Goal: Register for event/course: Register for event/course

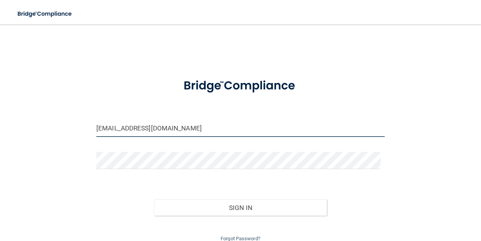
click at [188, 127] on input "[EMAIL_ADDRESS][DOMAIN_NAME]" at bounding box center [240, 128] width 288 height 17
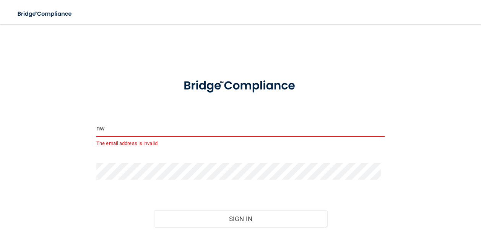
type input "n"
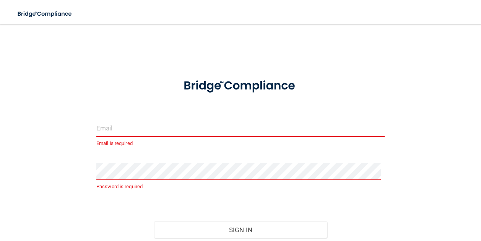
click at [290, 131] on input "email" at bounding box center [240, 128] width 288 height 17
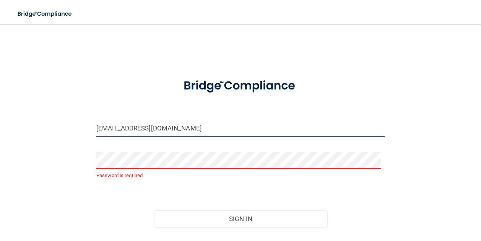
type input "[EMAIL_ADDRESS][DOMAIN_NAME]"
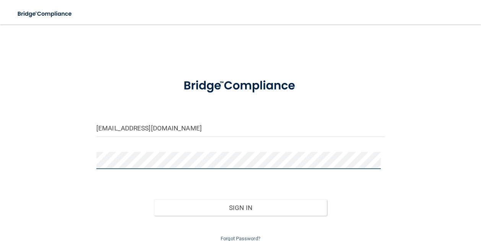
click at [154, 199] on button "Sign In" at bounding box center [240, 207] width 173 height 17
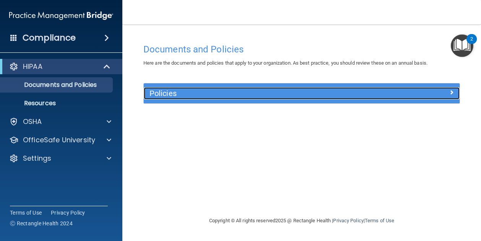
click at [403, 92] on div at bounding box center [420, 91] width 79 height 9
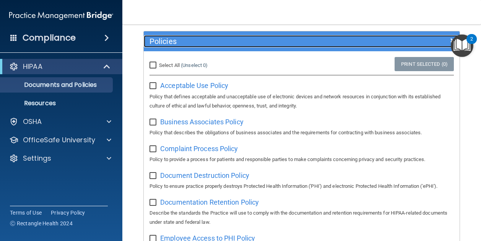
scroll to position [73, 0]
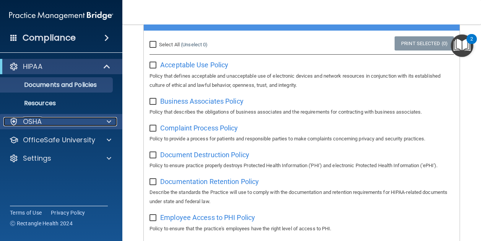
click at [20, 121] on div "OSHA" at bounding box center [50, 121] width 95 height 9
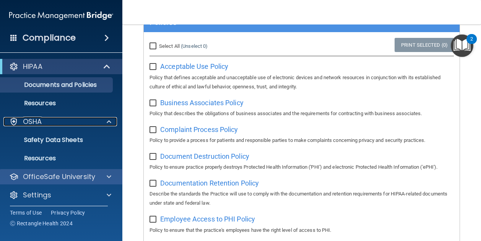
scroll to position [69, 0]
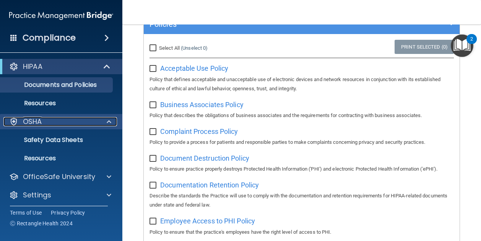
click at [30, 120] on p "OSHA" at bounding box center [32, 121] width 19 height 9
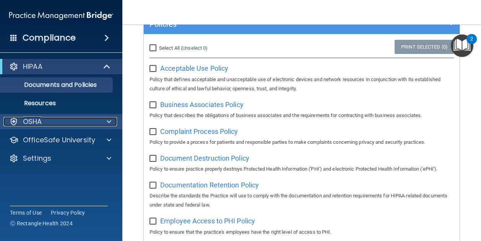
click at [29, 120] on p "OSHA" at bounding box center [32, 121] width 19 height 9
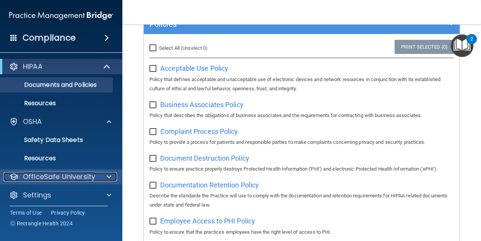
click at [28, 175] on p "OfficeSafe University" at bounding box center [59, 176] width 72 height 9
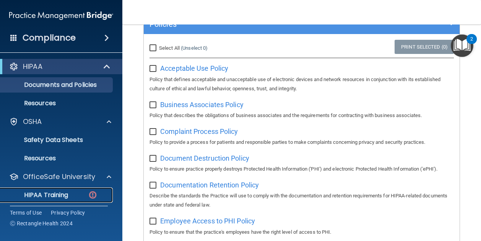
click at [28, 195] on p "HIPAA Training" at bounding box center [36, 195] width 63 height 8
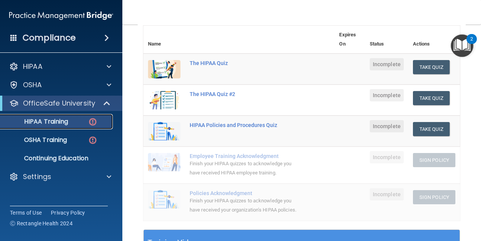
scroll to position [92, 0]
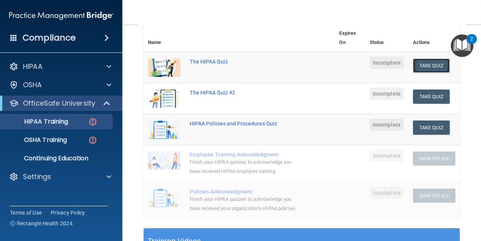
click at [421, 69] on button "Take Quiz" at bounding box center [431, 65] width 37 height 14
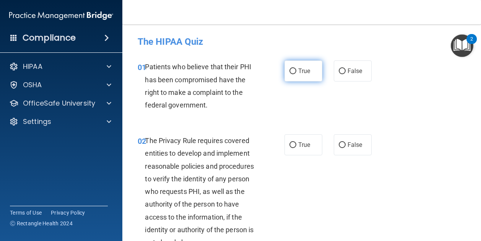
click at [298, 68] on span "True" at bounding box center [304, 70] width 12 height 7
click at [296, 68] on input "True" at bounding box center [292, 71] width 7 height 6
radio input "true"
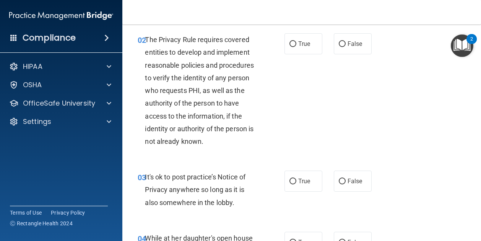
scroll to position [100, 0]
click at [305, 40] on span "True" at bounding box center [304, 43] width 12 height 7
click at [296, 42] on input "True" at bounding box center [292, 45] width 7 height 6
radio input "true"
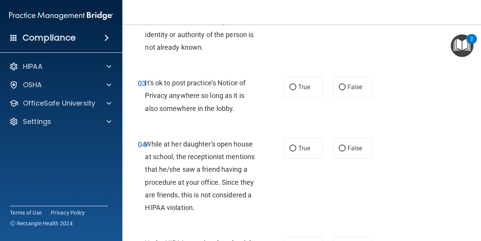
scroll to position [196, 0]
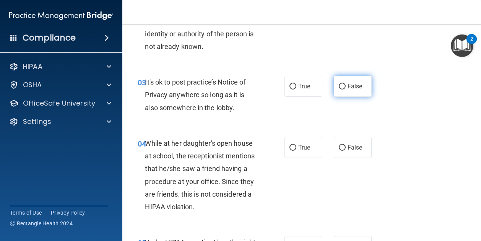
click at [348, 92] on label "False" at bounding box center [353, 86] width 38 height 21
click at [345, 89] on input "False" at bounding box center [342, 87] width 7 height 6
radio input "true"
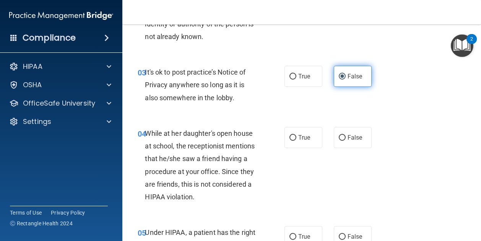
scroll to position [212, 0]
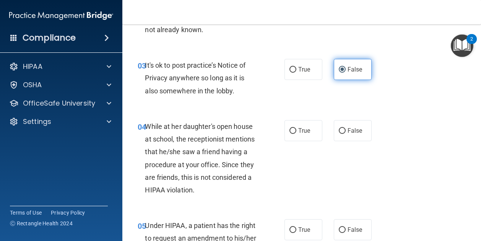
click at [348, 69] on span "False" at bounding box center [354, 69] width 15 height 7
click at [345, 69] on input "False" at bounding box center [342, 70] width 7 height 6
click at [290, 69] on input "True" at bounding box center [292, 70] width 7 height 6
radio input "true"
radio input "false"
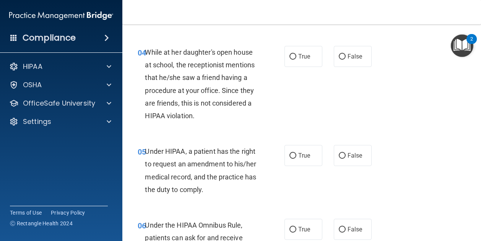
scroll to position [287, 0]
click at [339, 56] on input "False" at bounding box center [342, 57] width 7 height 6
radio input "true"
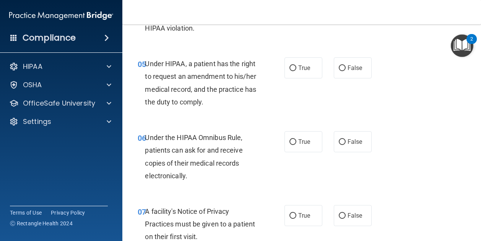
scroll to position [375, 0]
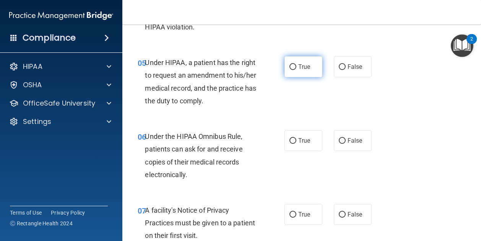
click at [308, 68] on label "True" at bounding box center [303, 66] width 38 height 21
click at [296, 68] on input "True" at bounding box center [292, 67] width 7 height 6
radio input "true"
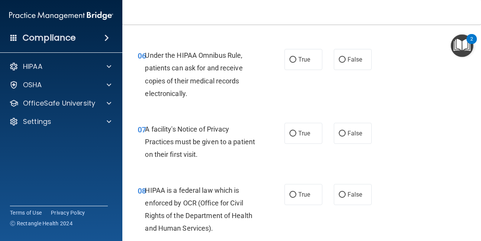
scroll to position [455, 0]
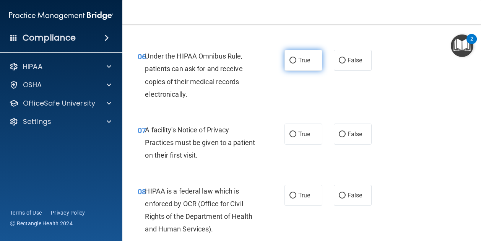
click at [303, 58] on span "True" at bounding box center [304, 60] width 12 height 7
click at [296, 58] on input "True" at bounding box center [292, 61] width 7 height 6
radio input "true"
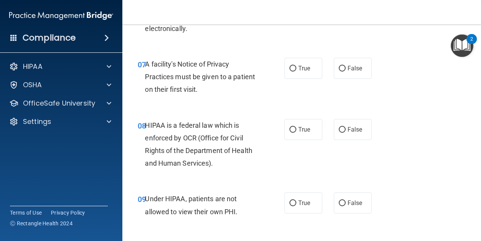
scroll to position [523, 0]
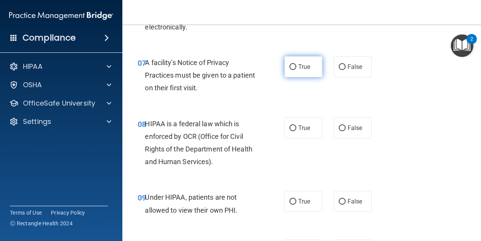
click at [309, 66] on label "True" at bounding box center [303, 66] width 38 height 21
click at [296, 66] on input "True" at bounding box center [292, 67] width 7 height 6
radio input "true"
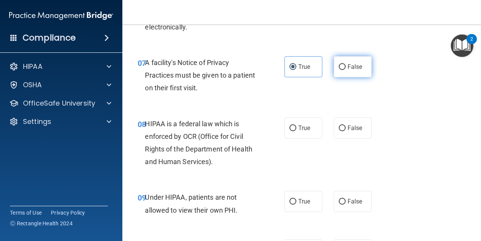
click at [339, 64] on input "False" at bounding box center [342, 67] width 7 height 6
radio input "true"
radio input "false"
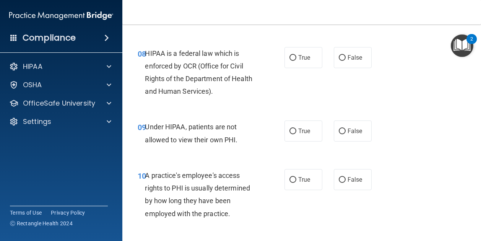
scroll to position [593, 0]
click at [307, 57] on label "True" at bounding box center [303, 57] width 38 height 21
click at [296, 57] on input "True" at bounding box center [292, 58] width 7 height 6
radio input "true"
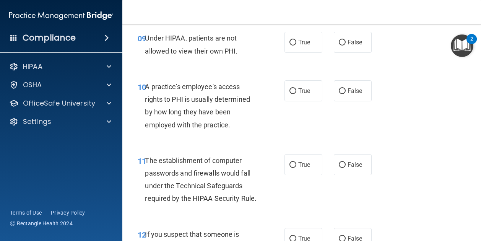
scroll to position [682, 0]
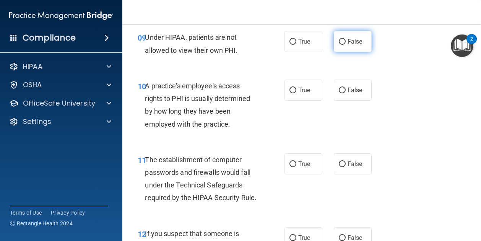
click at [351, 49] on label "False" at bounding box center [353, 41] width 38 height 21
click at [345, 45] on input "False" at bounding box center [342, 42] width 7 height 6
radio input "true"
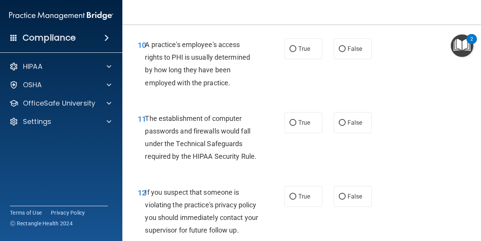
scroll to position [724, 0]
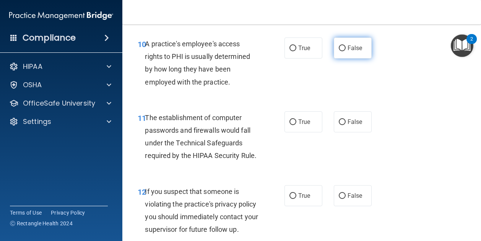
click at [350, 54] on label "False" at bounding box center [353, 47] width 38 height 21
click at [345, 51] on input "False" at bounding box center [342, 48] width 7 height 6
radio input "true"
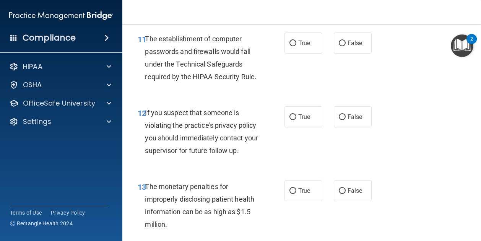
scroll to position [803, 0]
click at [341, 44] on input "False" at bounding box center [342, 43] width 7 height 6
radio input "true"
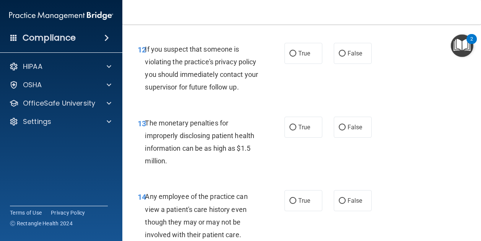
scroll to position [870, 0]
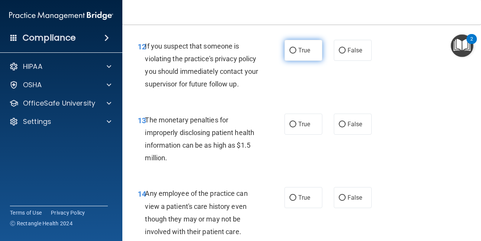
click at [306, 54] on span "True" at bounding box center [304, 50] width 12 height 7
click at [296, 53] on input "True" at bounding box center [292, 51] width 7 height 6
radio input "true"
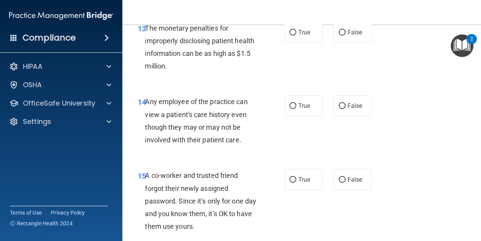
scroll to position [962, 0]
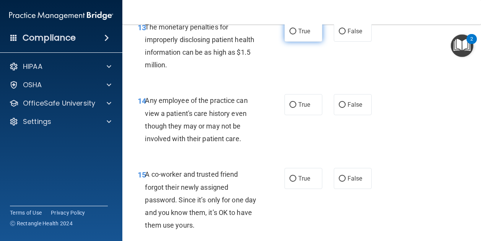
click at [292, 34] on input "True" at bounding box center [292, 32] width 7 height 6
radio input "true"
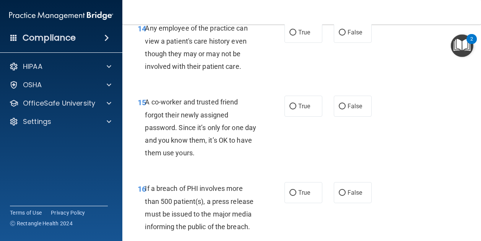
scroll to position [1035, 0]
click at [292, 35] on input "True" at bounding box center [292, 32] width 7 height 6
radio input "true"
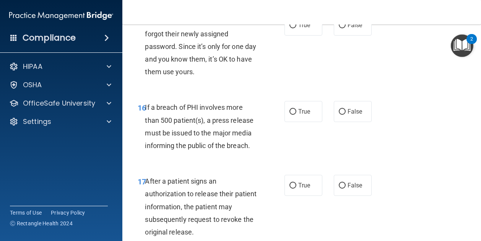
scroll to position [1116, 0]
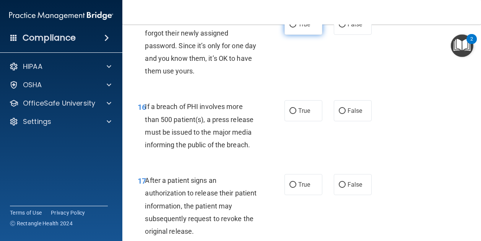
click at [304, 35] on label "True" at bounding box center [303, 24] width 38 height 21
click at [296, 28] on input "True" at bounding box center [292, 25] width 7 height 6
radio input "true"
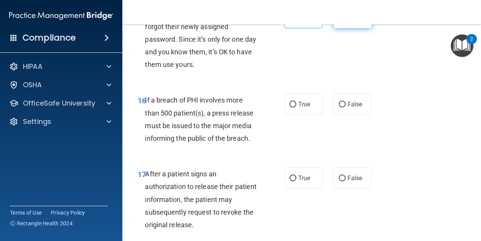
click at [339, 21] on input "False" at bounding box center [342, 18] width 7 height 6
radio input "true"
radio input "false"
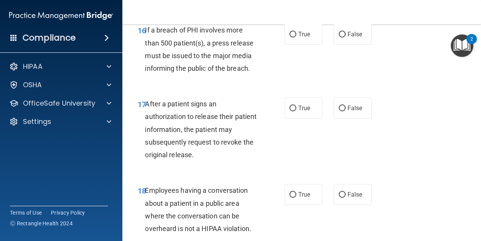
scroll to position [1195, 0]
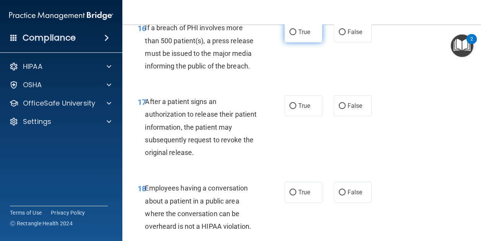
click at [290, 35] on input "True" at bounding box center [292, 32] width 7 height 6
radio input "true"
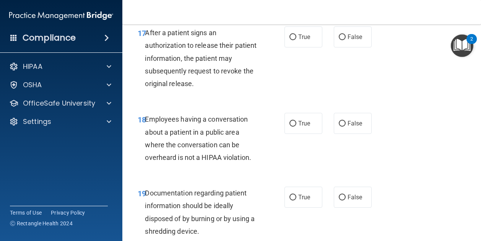
scroll to position [1270, 0]
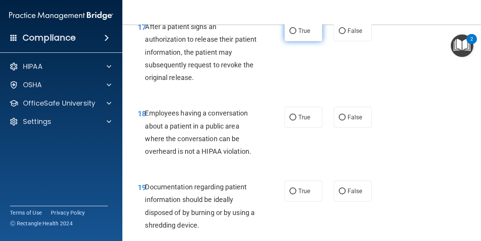
click at [300, 41] on label "True" at bounding box center [303, 30] width 38 height 21
click at [296, 34] on input "True" at bounding box center [292, 31] width 7 height 6
radio input "true"
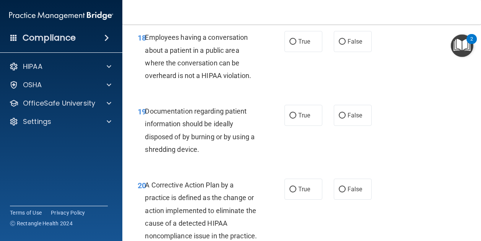
scroll to position [1352, 0]
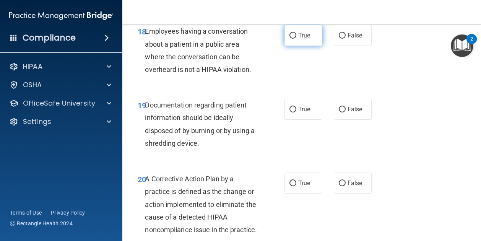
click at [306, 39] on span "True" at bounding box center [304, 35] width 12 height 7
click at [296, 39] on input "True" at bounding box center [292, 36] width 7 height 6
radio input "true"
click at [356, 46] on label "False" at bounding box center [353, 35] width 38 height 21
click at [345, 39] on input "False" at bounding box center [342, 36] width 7 height 6
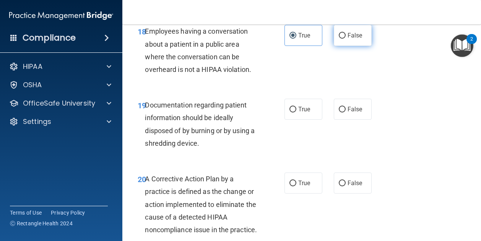
radio input "true"
radio input "false"
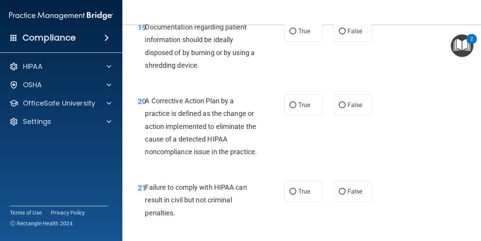
scroll to position [1430, 0]
click at [292, 34] on input "True" at bounding box center [292, 32] width 7 height 6
radio input "true"
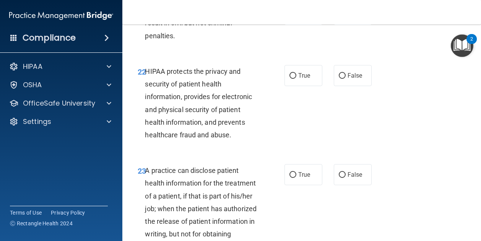
scroll to position [1609, 0]
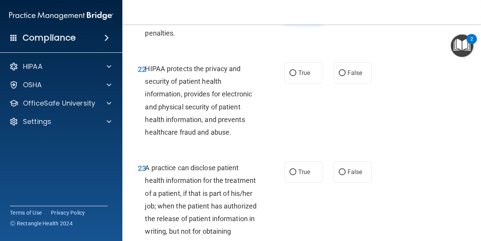
click at [301, 22] on label "True" at bounding box center [303, 11] width 38 height 21
click at [296, 15] on input "True" at bounding box center [292, 12] width 7 height 6
radio input "true"
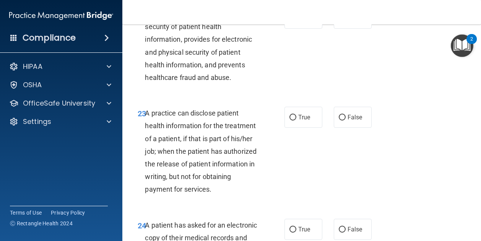
scroll to position [1665, 0]
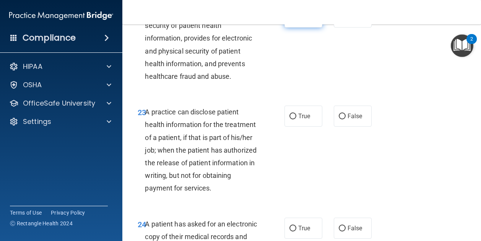
click at [292, 20] on input "True" at bounding box center [292, 18] width 7 height 6
radio input "true"
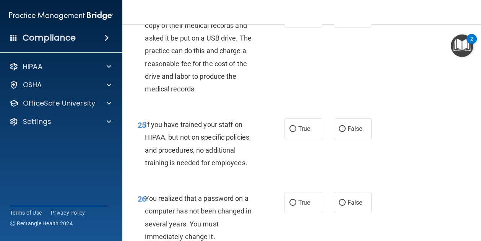
scroll to position [1876, 0]
click at [352, 21] on span "False" at bounding box center [354, 17] width 15 height 7
click at [345, 21] on input "False" at bounding box center [342, 18] width 7 height 6
radio input "true"
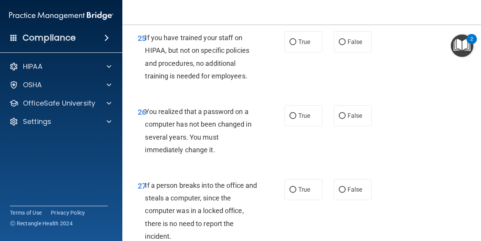
scroll to position [1963, 0]
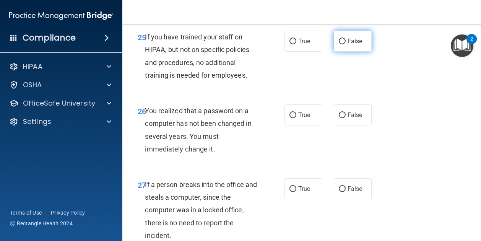
click at [339, 44] on input "False" at bounding box center [342, 42] width 7 height 6
radio input "true"
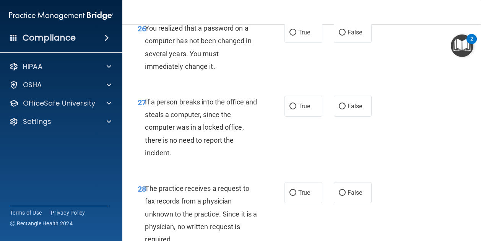
scroll to position [2049, 0]
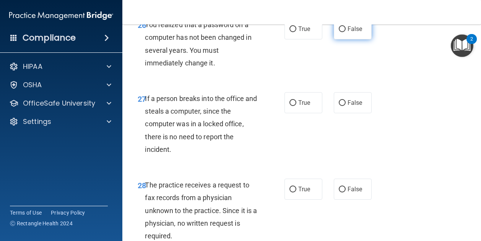
click at [348, 39] on label "False" at bounding box center [353, 28] width 38 height 21
click at [345, 32] on input "False" at bounding box center [342, 29] width 7 height 6
radio input "true"
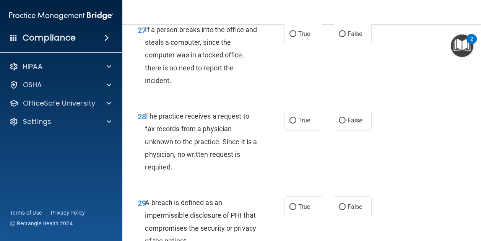
scroll to position [2118, 0]
click at [342, 37] on input "False" at bounding box center [342, 34] width 7 height 6
radio input "true"
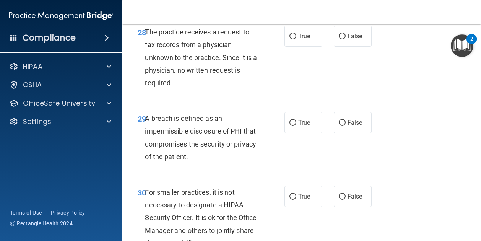
scroll to position [2203, 0]
click at [345, 46] on label "False" at bounding box center [353, 35] width 38 height 21
click at [345, 39] on input "False" at bounding box center [342, 36] width 7 height 6
radio input "true"
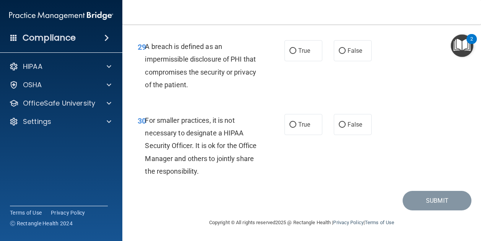
scroll to position [2290, 0]
drag, startPoint x: 300, startPoint y: 67, endPoint x: 290, endPoint y: 100, distance: 34.3
click at [375, 40] on ng-form "29 A breach is defined as an impermissible disclosure of PHI that compromises t…" at bounding box center [375, 40] width 0 height 0
drag, startPoint x: 290, startPoint y: 100, endPoint x: 287, endPoint y: 76, distance: 24.7
click at [287, 61] on label "True" at bounding box center [303, 50] width 38 height 21
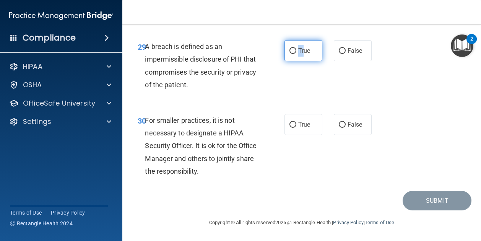
click at [287, 61] on label "True" at bounding box center [303, 50] width 38 height 21
click at [289, 54] on input "True" at bounding box center [292, 51] width 7 height 6
radio input "true"
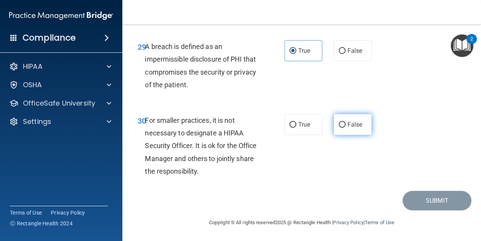
click at [348, 123] on span "False" at bounding box center [354, 124] width 15 height 7
click at [345, 123] on input "False" at bounding box center [342, 125] width 7 height 6
radio input "true"
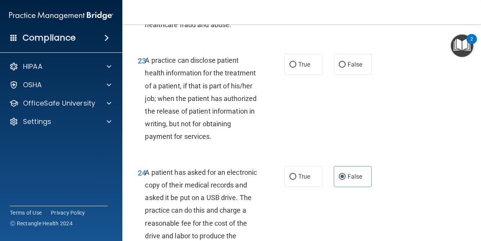
scroll to position [1717, 0]
click at [303, 68] on span "True" at bounding box center [304, 63] width 12 height 7
click at [296, 67] on input "True" at bounding box center [292, 65] width 7 height 6
radio input "true"
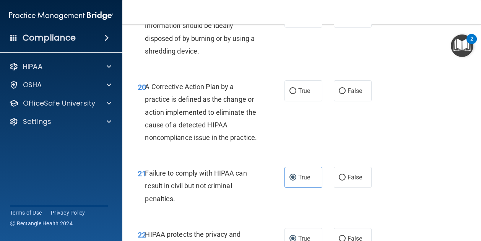
scroll to position [1443, 0]
click at [308, 102] on label "True" at bounding box center [303, 91] width 38 height 21
click at [296, 94] on input "True" at bounding box center [292, 92] width 7 height 6
radio input "true"
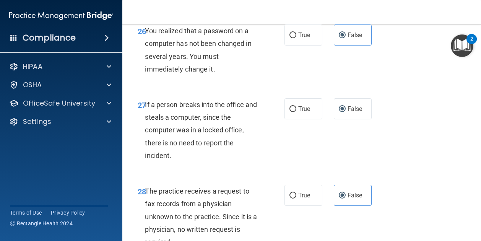
scroll to position [2312, 0]
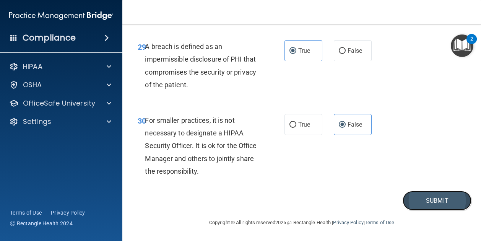
click at [424, 207] on button "Submit" at bounding box center [436, 200] width 69 height 19
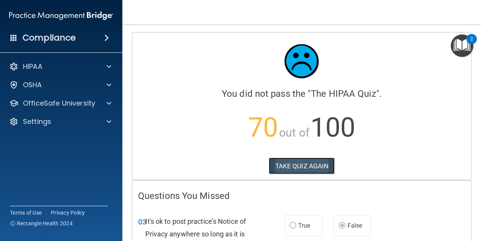
click at [315, 171] on button "TAKE QUIZ AGAIN" at bounding box center [302, 165] width 66 height 17
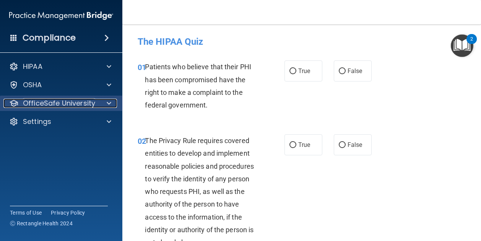
click at [108, 102] on span at bounding box center [109, 103] width 5 height 9
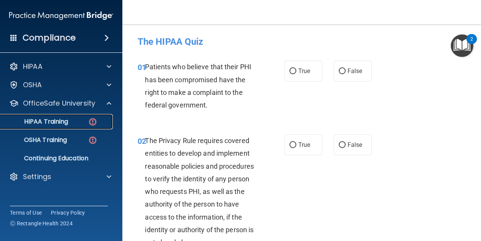
click at [60, 118] on p "HIPAA Training" at bounding box center [36, 122] width 63 height 8
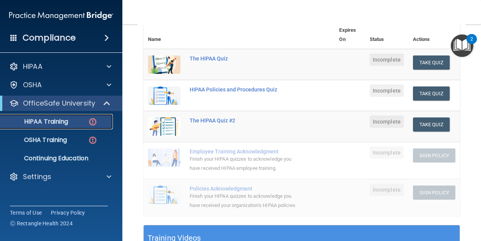
scroll to position [94, 0]
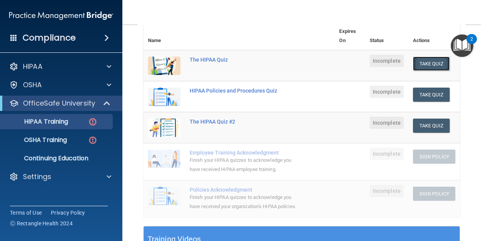
click at [432, 59] on button "Take Quiz" at bounding box center [431, 64] width 37 height 14
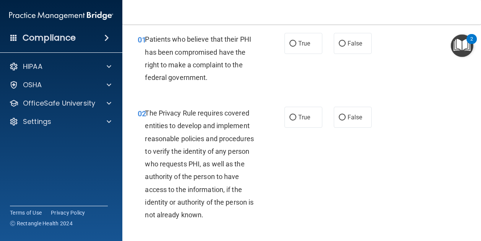
scroll to position [28, 0]
click at [299, 38] on label "True" at bounding box center [303, 43] width 38 height 21
click at [296, 41] on input "True" at bounding box center [292, 44] width 7 height 6
radio input "true"
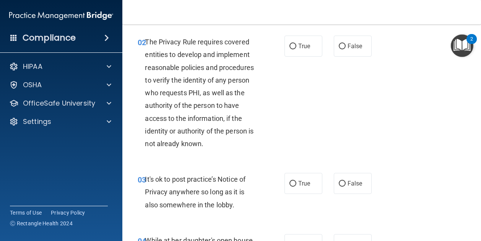
scroll to position [99, 0]
click at [301, 51] on label "True" at bounding box center [303, 46] width 38 height 21
click at [296, 49] on input "True" at bounding box center [292, 47] width 7 height 6
radio input "true"
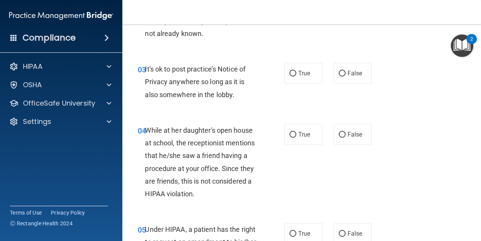
scroll to position [209, 0]
drag, startPoint x: 338, startPoint y: 72, endPoint x: 265, endPoint y: 112, distance: 83.2
click at [265, 112] on div "03 It's ok to post practice’s Notice of Privacy anywhere so long as it is also …" at bounding box center [301, 82] width 339 height 61
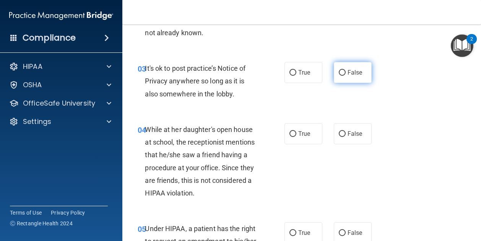
click at [342, 75] on label "False" at bounding box center [353, 72] width 38 height 21
click at [342, 75] on input "False" at bounding box center [342, 73] width 7 height 6
radio input "true"
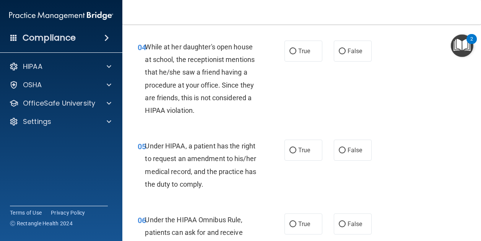
scroll to position [293, 0]
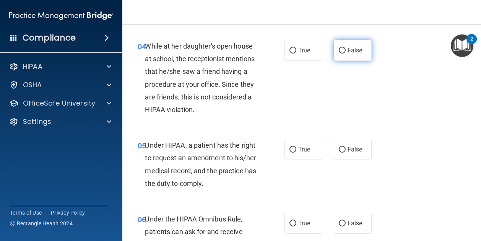
click at [347, 57] on label "False" at bounding box center [353, 50] width 38 height 21
click at [345, 53] on input "False" at bounding box center [342, 51] width 7 height 6
radio input "true"
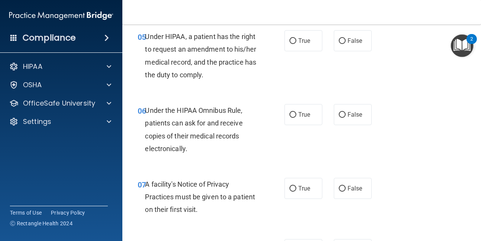
scroll to position [402, 0]
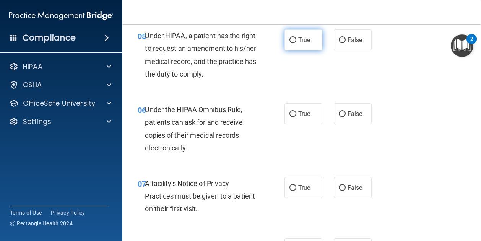
click at [290, 34] on label "True" at bounding box center [303, 39] width 38 height 21
click at [290, 37] on input "True" at bounding box center [292, 40] width 7 height 6
radio input "true"
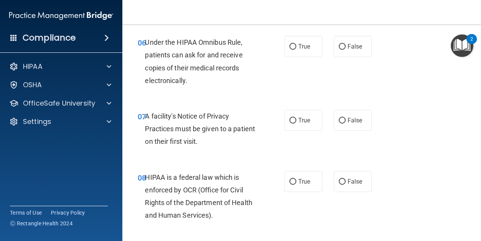
scroll to position [470, 0]
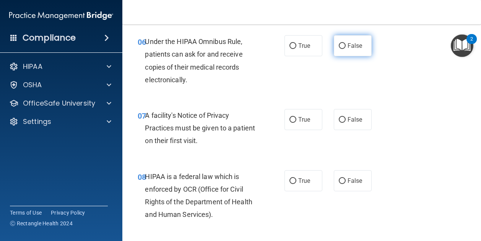
click at [347, 46] on span "False" at bounding box center [354, 45] width 15 height 7
click at [345, 46] on input "False" at bounding box center [342, 46] width 7 height 6
radio input "true"
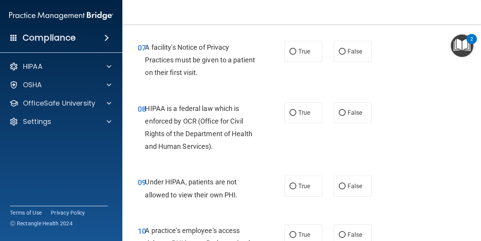
scroll to position [540, 0]
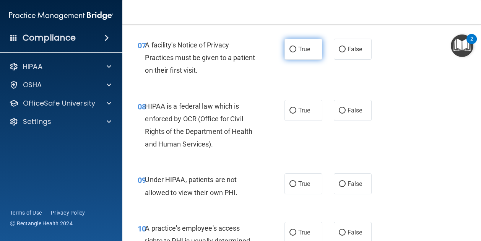
click at [295, 45] on label "True" at bounding box center [303, 49] width 38 height 21
click at [295, 47] on input "True" at bounding box center [292, 50] width 7 height 6
radio input "true"
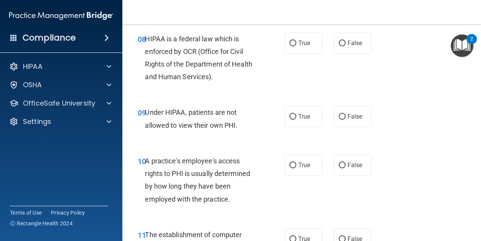
scroll to position [607, 0]
click at [295, 47] on label "True" at bounding box center [303, 42] width 38 height 21
click at [295, 46] on input "True" at bounding box center [292, 43] width 7 height 6
radio input "true"
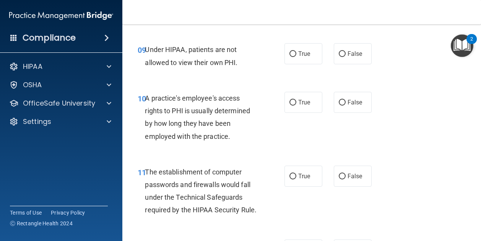
scroll to position [670, 0]
drag, startPoint x: 342, startPoint y: 53, endPoint x: 337, endPoint y: 56, distance: 5.8
click at [337, 56] on label "False" at bounding box center [353, 53] width 38 height 21
click at [339, 56] on input "False" at bounding box center [342, 54] width 7 height 6
radio input "true"
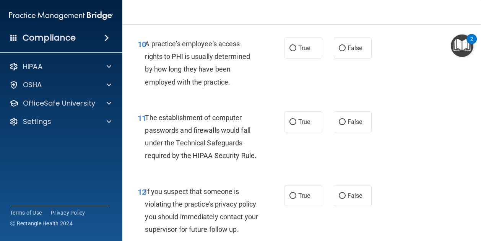
scroll to position [725, 0]
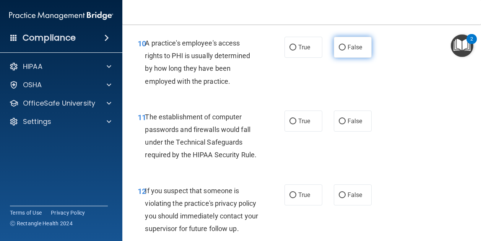
click at [334, 47] on label "False" at bounding box center [353, 47] width 38 height 21
click at [339, 47] on input "False" at bounding box center [342, 48] width 7 height 6
radio input "true"
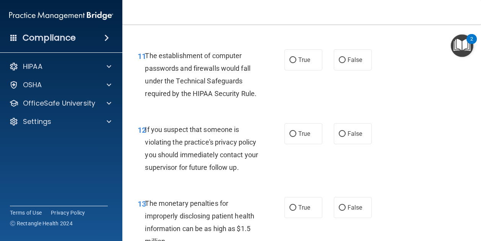
scroll to position [788, 0]
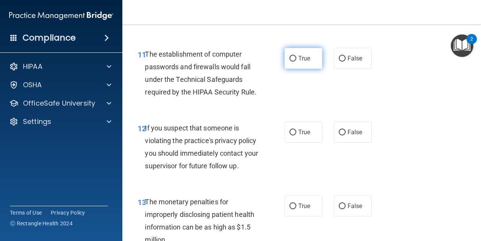
click at [291, 56] on input "True" at bounding box center [292, 59] width 7 height 6
radio input "true"
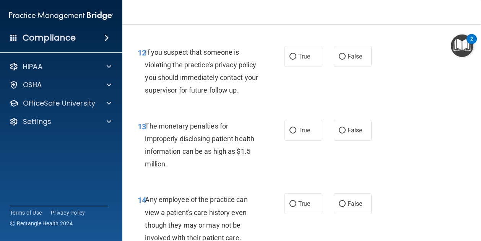
scroll to position [864, 0]
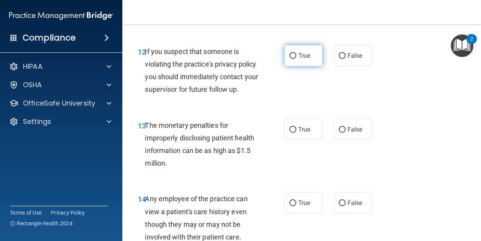
click at [284, 65] on label "True" at bounding box center [303, 55] width 38 height 21
click at [289, 59] on input "True" at bounding box center [292, 56] width 7 height 6
radio input "true"
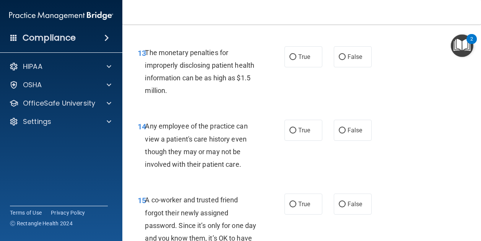
scroll to position [937, 0]
click at [301, 67] on label "True" at bounding box center [303, 56] width 38 height 21
click at [296, 60] on input "True" at bounding box center [292, 57] width 7 height 6
radio input "true"
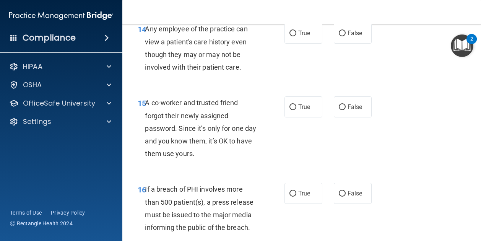
scroll to position [1035, 0]
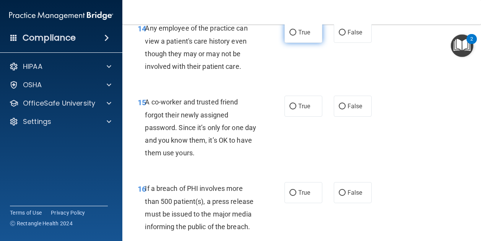
click at [290, 36] on input "True" at bounding box center [292, 33] width 7 height 6
radio input "true"
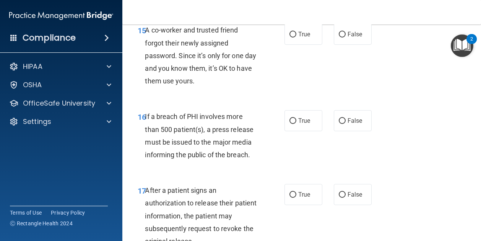
scroll to position [1108, 0]
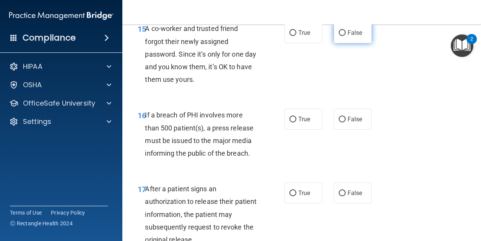
click at [340, 36] on input "False" at bounding box center [342, 33] width 7 height 6
radio input "true"
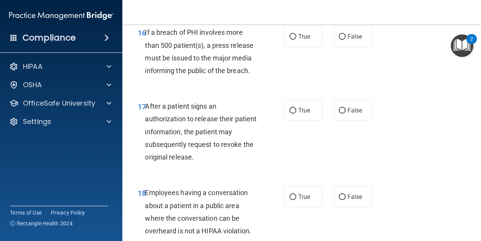
scroll to position [1192, 0]
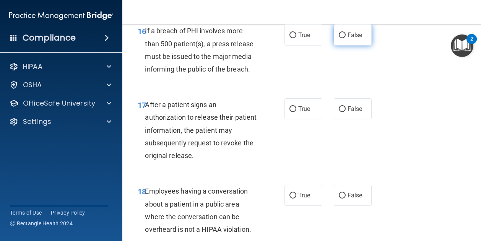
click at [339, 38] on input "False" at bounding box center [342, 35] width 7 height 6
radio input "true"
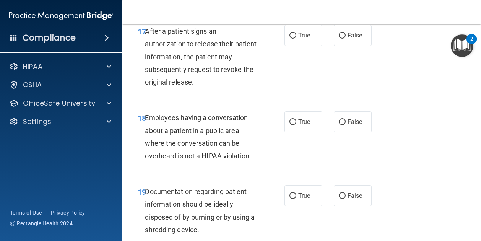
scroll to position [1269, 0]
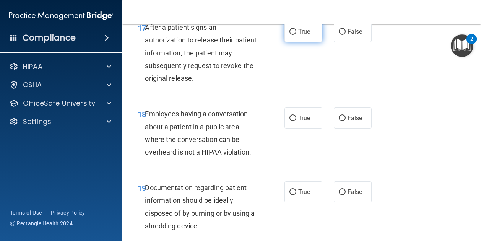
click at [291, 35] on input "True" at bounding box center [292, 32] width 7 height 6
radio input "true"
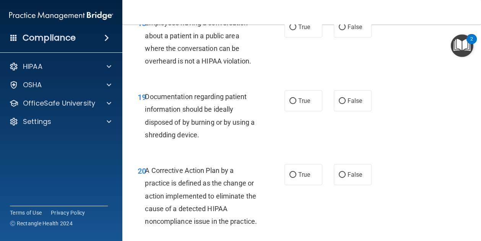
scroll to position [1361, 0]
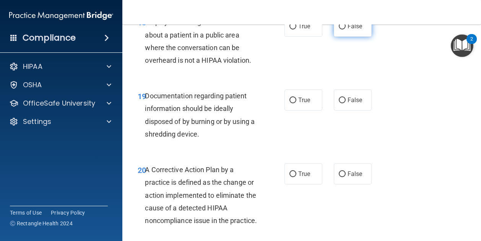
click at [339, 29] on input "False" at bounding box center [342, 27] width 7 height 6
radio input "true"
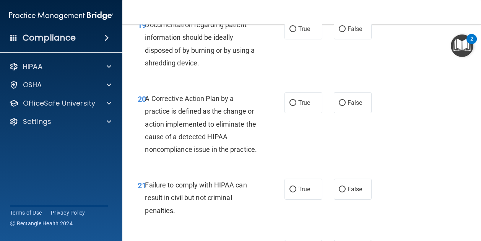
scroll to position [1441, 0]
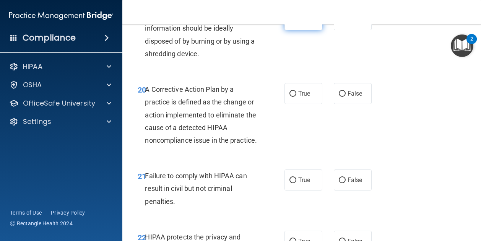
click at [289, 23] on input "True" at bounding box center [292, 20] width 7 height 6
radio input "true"
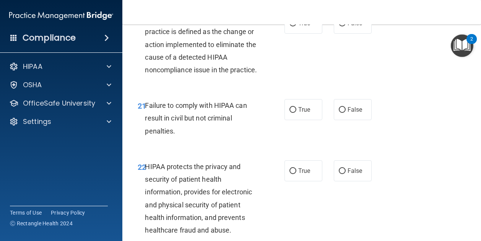
scroll to position [1514, 0]
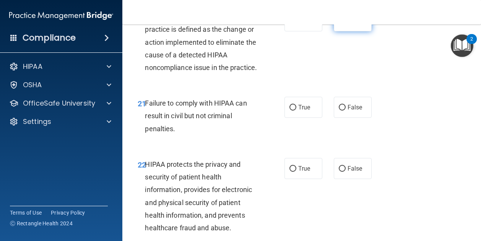
click at [339, 24] on input "False" at bounding box center [342, 21] width 7 height 6
radio input "true"
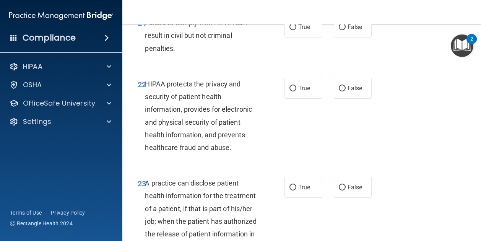
scroll to position [1595, 0]
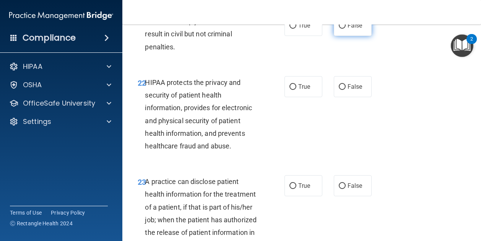
click at [339, 29] on input "False" at bounding box center [342, 26] width 7 height 6
radio input "true"
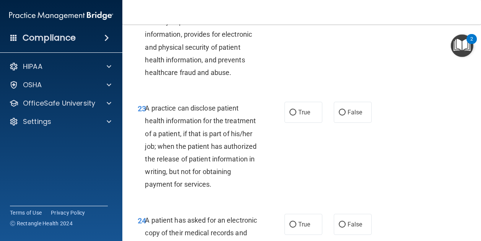
scroll to position [1672, 0]
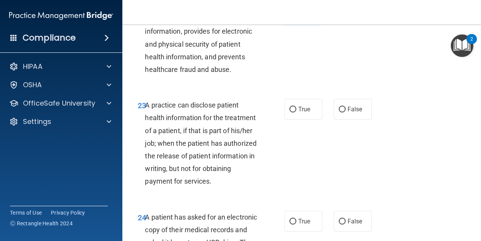
click at [292, 13] on input "True" at bounding box center [292, 11] width 7 height 6
radio input "true"
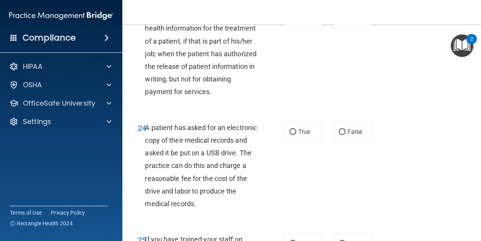
scroll to position [1761, 0]
click at [290, 23] on input "True" at bounding box center [292, 20] width 7 height 6
radio input "true"
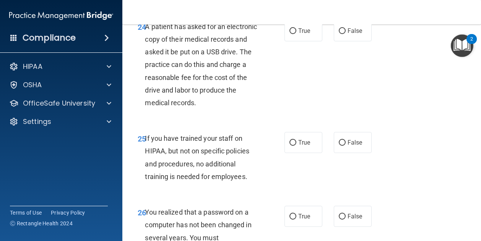
scroll to position [1868, 0]
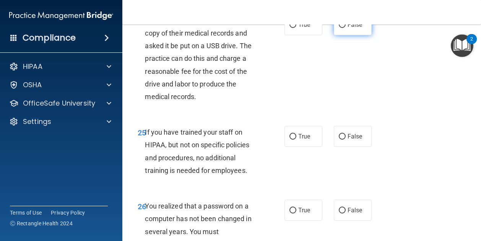
click at [340, 28] on input "False" at bounding box center [342, 25] width 7 height 6
radio input "true"
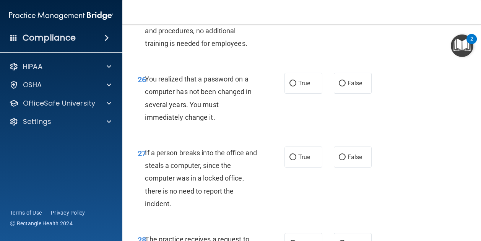
scroll to position [1996, 0]
click at [342, 12] on input "False" at bounding box center [342, 9] width 7 height 6
radio input "true"
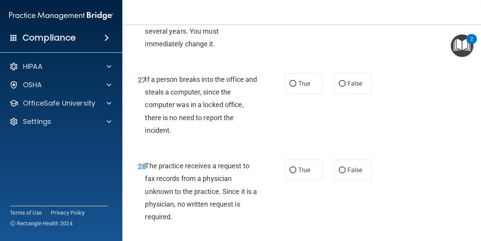
scroll to position [2066, 0]
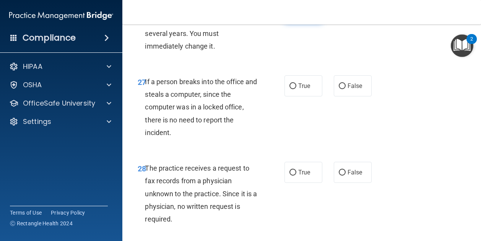
click at [294, 23] on label "True" at bounding box center [303, 12] width 38 height 21
click at [294, 15] on input "True" at bounding box center [292, 13] width 7 height 6
radio input "true"
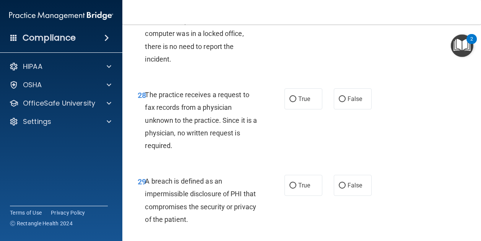
scroll to position [2143, 0]
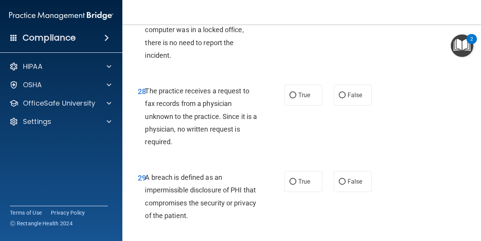
click at [334, 19] on label "False" at bounding box center [353, 8] width 38 height 21
click at [339, 12] on input "False" at bounding box center [342, 9] width 7 height 6
radio input "true"
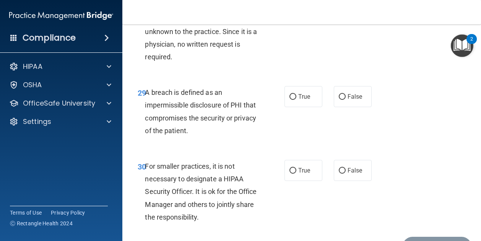
scroll to position [2230, 0]
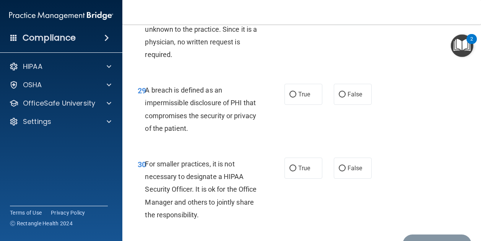
click at [334, 18] on label "False" at bounding box center [353, 7] width 38 height 21
click at [339, 11] on input "False" at bounding box center [342, 8] width 7 height 6
radio input "true"
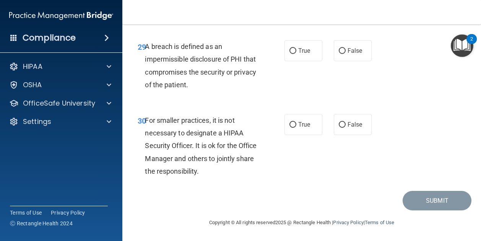
scroll to position [2312, 0]
click at [290, 52] on input "True" at bounding box center [292, 51] width 7 height 6
radio input "true"
click at [339, 124] on input "False" at bounding box center [342, 125] width 7 height 6
radio input "true"
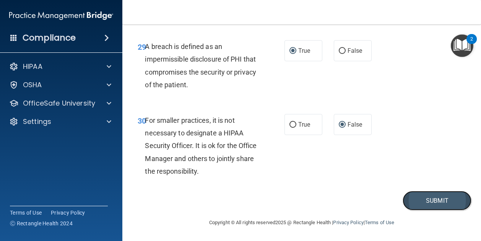
click at [413, 200] on button "Submit" at bounding box center [436, 200] width 69 height 19
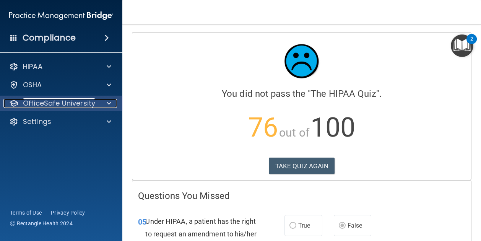
click at [103, 101] on div at bounding box center [107, 103] width 19 height 9
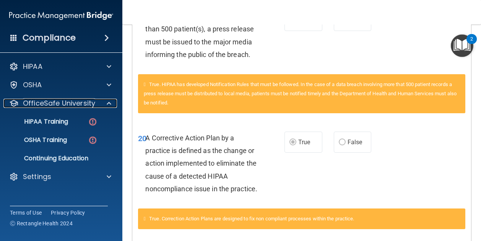
scroll to position [523, 0]
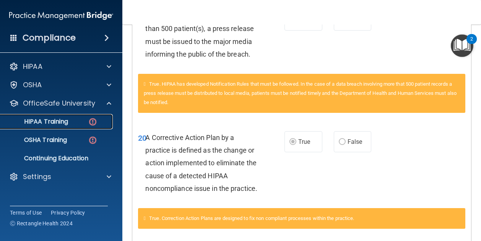
click at [52, 115] on link "HIPAA Training" at bounding box center [52, 121] width 120 height 15
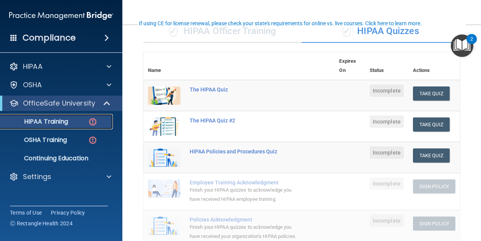
scroll to position [66, 0]
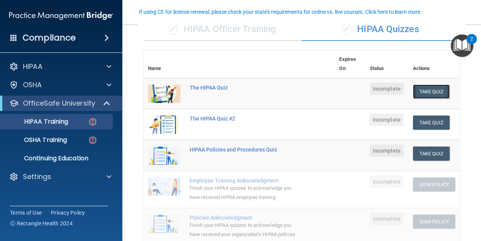
click at [416, 91] on button "Take Quiz" at bounding box center [431, 91] width 37 height 14
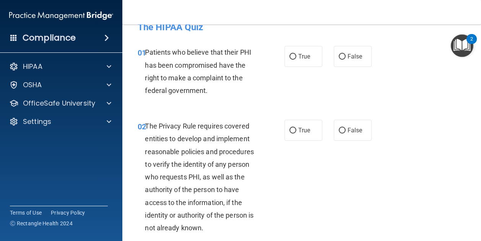
scroll to position [10, 0]
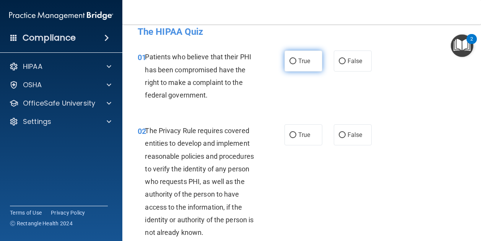
click at [289, 60] on input "True" at bounding box center [292, 61] width 7 height 6
radio input "true"
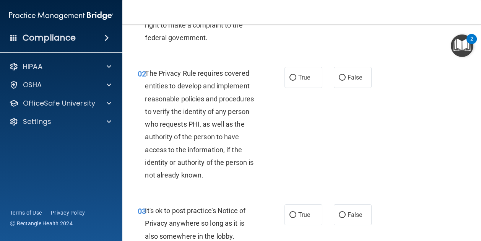
scroll to position [68, 0]
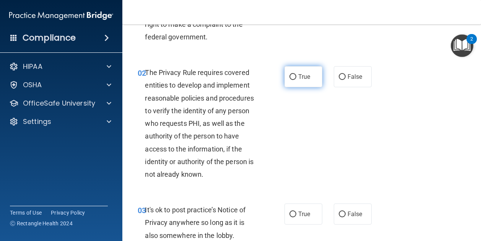
click at [298, 79] on span "True" at bounding box center [304, 76] width 12 height 7
click at [296, 79] on input "True" at bounding box center [292, 77] width 7 height 6
radio input "true"
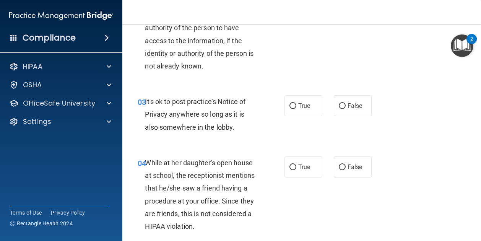
scroll to position [186, 0]
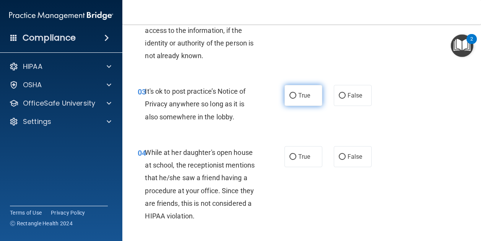
click at [289, 97] on input "True" at bounding box center [292, 96] width 7 height 6
radio input "true"
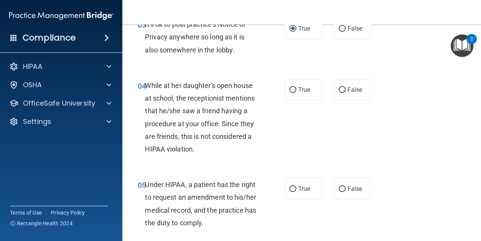
scroll to position [254, 0]
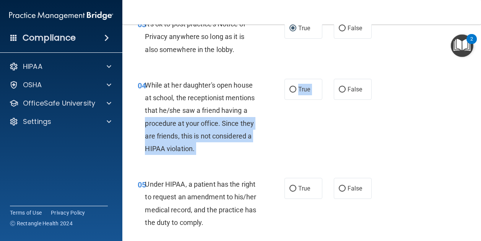
drag, startPoint x: 340, startPoint y: 94, endPoint x: 267, endPoint y: 126, distance: 79.7
click at [375, 79] on ng-form "04 While at her daughter's open house at school, the receptionist mentions that…" at bounding box center [375, 79] width 0 height 0
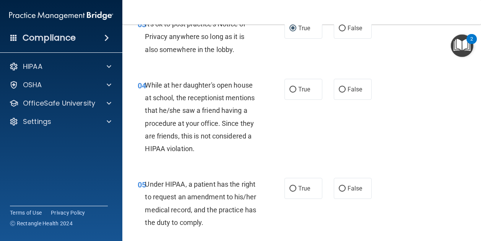
click at [257, 58] on div "03 It's ok to post practice’s Notice of Privacy anywhere so long as it is also …" at bounding box center [211, 39] width 170 height 42
click at [342, 87] on label "False" at bounding box center [353, 89] width 38 height 21
click at [342, 87] on input "False" at bounding box center [342, 90] width 7 height 6
radio input "true"
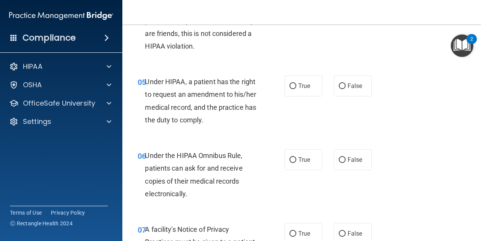
scroll to position [362, 0]
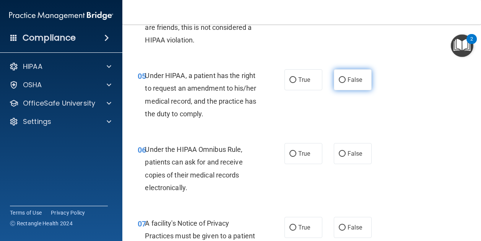
click at [339, 81] on input "False" at bounding box center [342, 80] width 7 height 6
radio input "true"
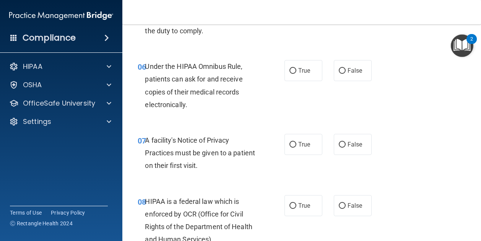
scroll to position [454, 0]
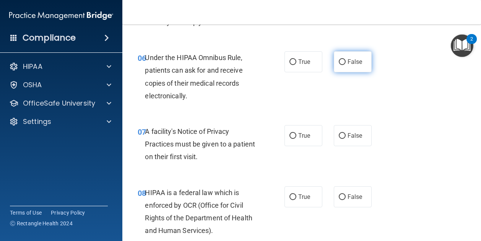
click at [339, 60] on input "False" at bounding box center [342, 62] width 7 height 6
radio input "true"
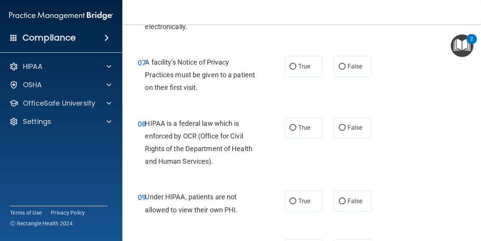
scroll to position [525, 0]
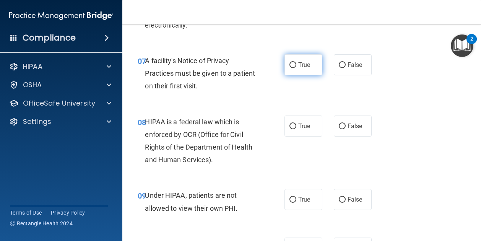
click at [290, 62] on input "True" at bounding box center [292, 65] width 7 height 6
radio input "true"
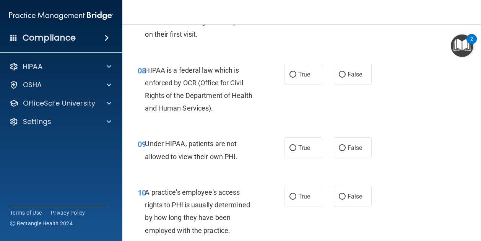
scroll to position [580, 0]
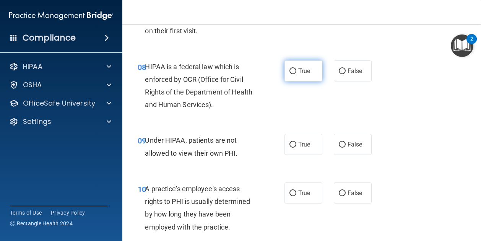
click at [290, 64] on label "True" at bounding box center [303, 70] width 38 height 21
click at [290, 68] on input "True" at bounding box center [292, 71] width 7 height 6
radio input "true"
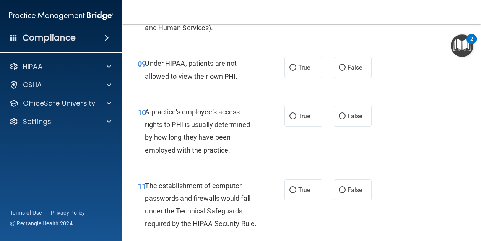
scroll to position [658, 0]
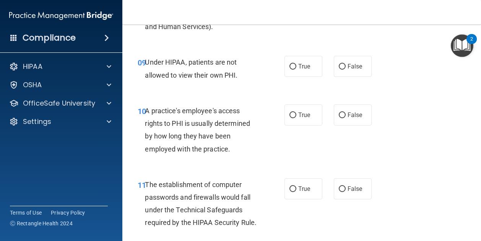
drag, startPoint x: 290, startPoint y: 64, endPoint x: 245, endPoint y: 104, distance: 60.1
click at [284, 71] on label "True" at bounding box center [303, 66] width 38 height 21
click at [289, 70] on input "True" at bounding box center [292, 67] width 7 height 6
radio input "true"
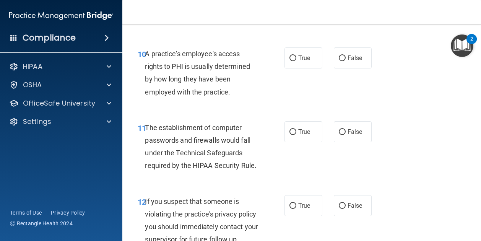
scroll to position [715, 0]
click at [339, 57] on input "False" at bounding box center [342, 58] width 7 height 6
radio input "true"
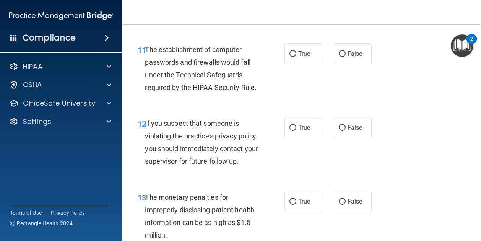
scroll to position [799, 0]
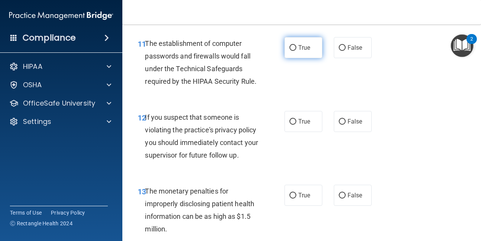
click at [289, 49] on input "True" at bounding box center [292, 48] width 7 height 6
radio input "true"
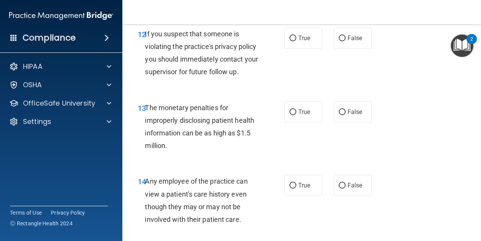
scroll to position [883, 0]
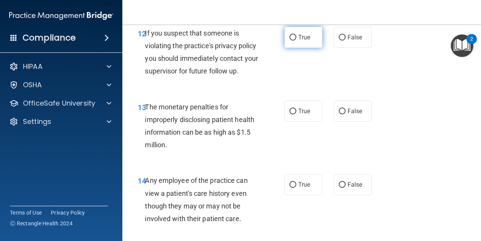
click at [290, 40] on input "True" at bounding box center [292, 38] width 7 height 6
radio input "true"
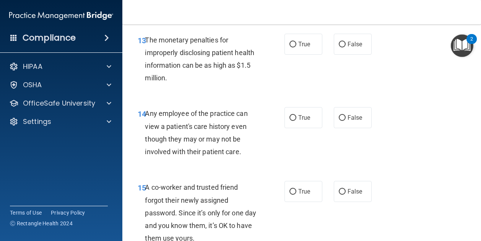
scroll to position [950, 0]
click at [291, 54] on label "True" at bounding box center [303, 43] width 38 height 21
click at [291, 47] on input "True" at bounding box center [292, 44] width 7 height 6
radio input "true"
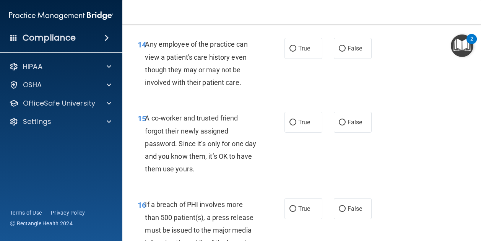
scroll to position [1021, 0]
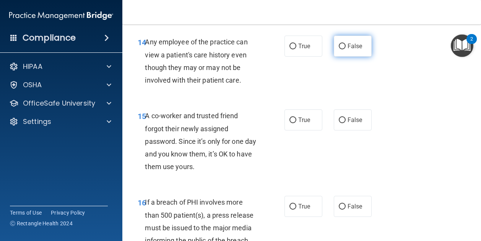
click at [339, 49] on input "False" at bounding box center [342, 47] width 7 height 6
radio input "true"
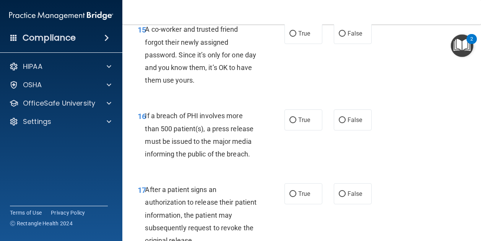
scroll to position [1108, 0]
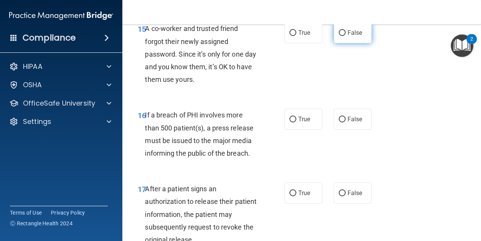
click at [342, 43] on label "False" at bounding box center [353, 32] width 38 height 21
click at [342, 36] on input "False" at bounding box center [342, 33] width 7 height 6
radio input "true"
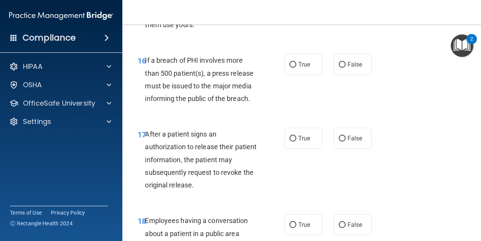
scroll to position [1180, 0]
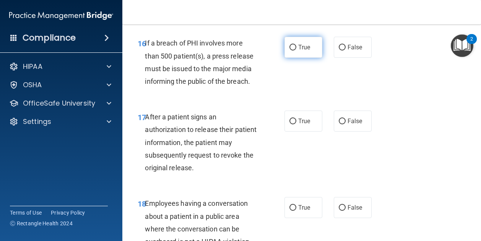
click at [292, 50] on input "True" at bounding box center [292, 48] width 7 height 6
radio input "true"
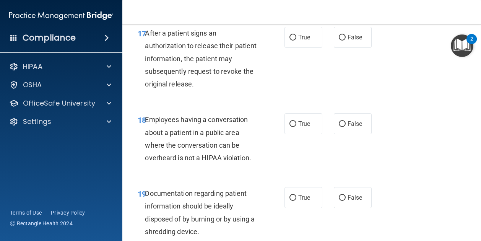
scroll to position [1265, 0]
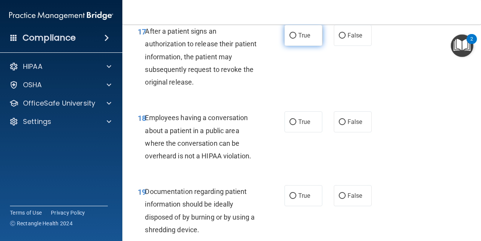
click at [293, 46] on label "True" at bounding box center [303, 35] width 38 height 21
click at [293, 39] on input "True" at bounding box center [292, 36] width 7 height 6
radio input "true"
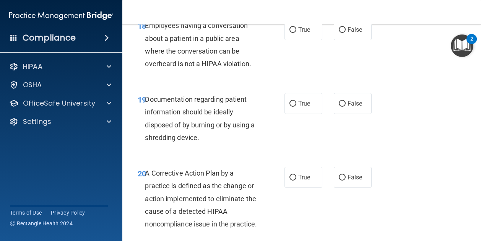
scroll to position [1359, 0]
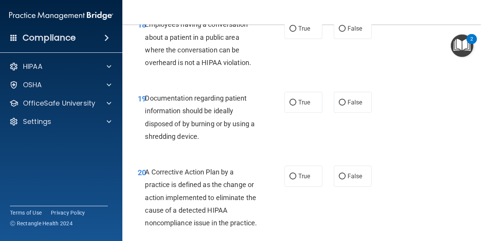
drag, startPoint x: 340, startPoint y: 55, endPoint x: 272, endPoint y: 81, distance: 72.7
click at [375, 18] on ng-form "18 Employees having a conversation about a patient in a public area where the c…" at bounding box center [375, 18] width 0 height 0
click at [339, 32] on input "False" at bounding box center [342, 29] width 7 height 6
radio input "true"
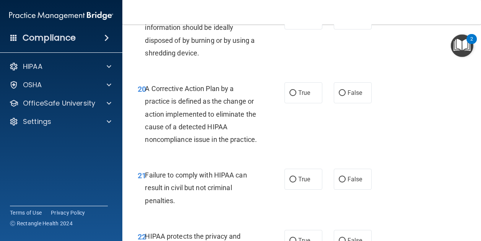
scroll to position [1451, 0]
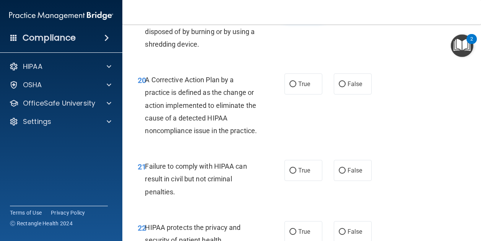
click at [292, 13] on input "True" at bounding box center [292, 11] width 7 height 6
radio input "true"
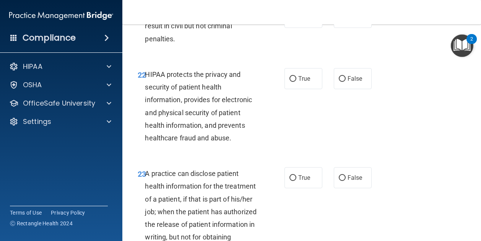
scroll to position [1604, 0]
drag, startPoint x: 340, startPoint y: 58, endPoint x: 324, endPoint y: 71, distance: 19.9
click at [324, 58] on div "21 Failure to comply with HIPAA can result in civil but not criminal penalties.…" at bounding box center [301, 27] width 339 height 61
drag, startPoint x: 340, startPoint y: 55, endPoint x: 264, endPoint y: 87, distance: 83.2
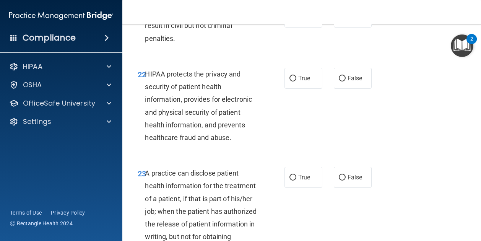
click at [264, 58] on div "21 Failure to comply with HIPAA can result in civil but not criminal penalties.…" at bounding box center [301, 27] width 339 height 61
click at [340, 20] on input "False" at bounding box center [342, 18] width 7 height 6
radio input "true"
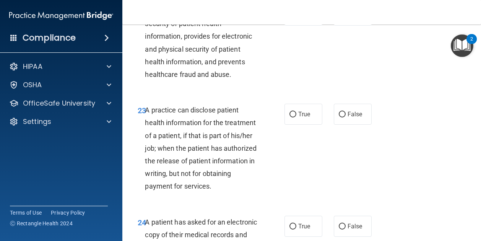
scroll to position [1668, 0]
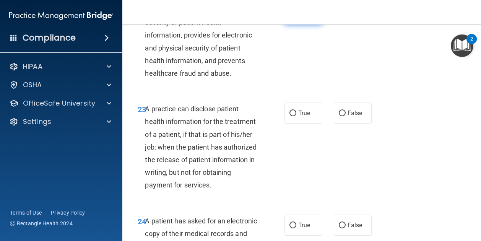
click at [289, 17] on input "True" at bounding box center [292, 14] width 7 height 6
radio input "true"
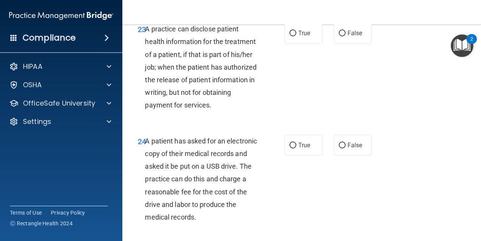
scroll to position [1749, 0]
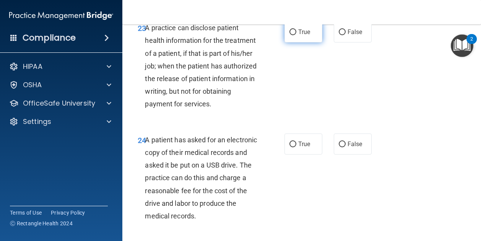
click at [293, 42] on label "True" at bounding box center [303, 31] width 38 height 21
click at [293, 35] on input "True" at bounding box center [292, 32] width 7 height 6
radio input "true"
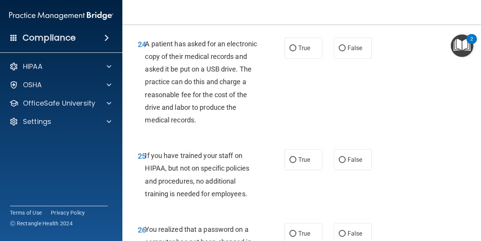
scroll to position [1846, 0]
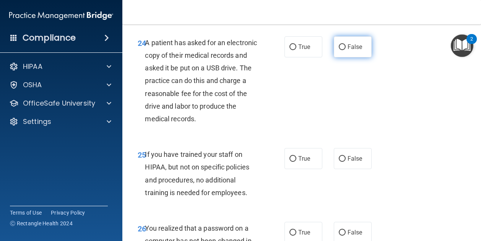
click at [339, 50] on input "False" at bounding box center [342, 47] width 7 height 6
radio input "true"
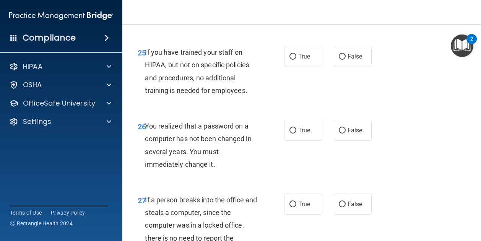
scroll to position [1950, 0]
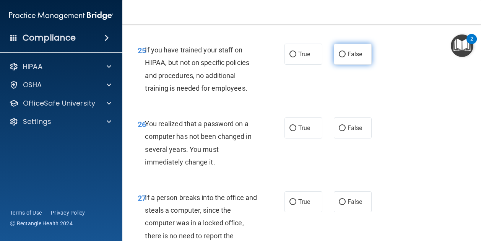
click at [339, 57] on input "False" at bounding box center [342, 55] width 7 height 6
radio input "true"
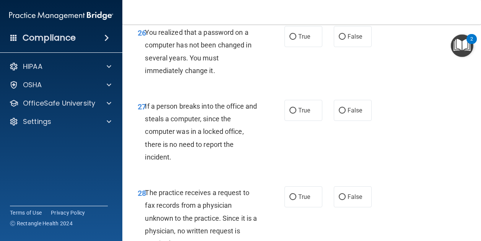
scroll to position [2042, 0]
click at [290, 39] on input "True" at bounding box center [292, 37] width 7 height 6
radio input "true"
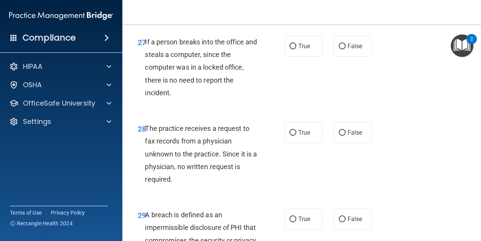
scroll to position [2106, 0]
click at [339, 49] on input "False" at bounding box center [342, 46] width 7 height 6
radio input "true"
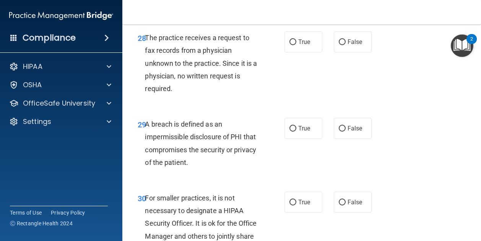
scroll to position [2197, 0]
click at [342, 45] on input "False" at bounding box center [342, 42] width 7 height 6
radio input "true"
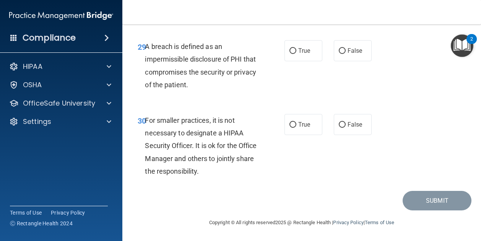
scroll to position [2287, 0]
click at [289, 54] on input "True" at bounding box center [292, 51] width 7 height 6
radio input "true"
click at [335, 135] on label "False" at bounding box center [353, 124] width 38 height 21
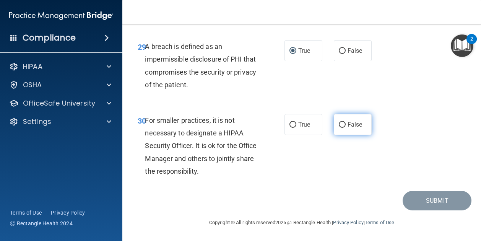
click at [339, 128] on input "False" at bounding box center [342, 125] width 7 height 6
radio input "true"
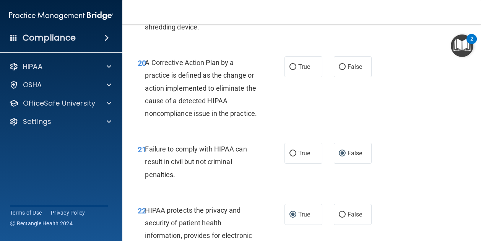
scroll to position [1468, 0]
click at [290, 70] on input "True" at bounding box center [292, 68] width 7 height 6
radio input "true"
click at [334, 78] on label "False" at bounding box center [353, 67] width 38 height 21
click at [339, 70] on input "False" at bounding box center [342, 68] width 7 height 6
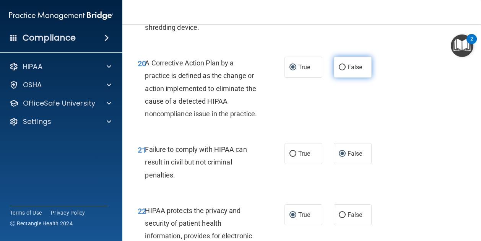
radio input "true"
radio input "false"
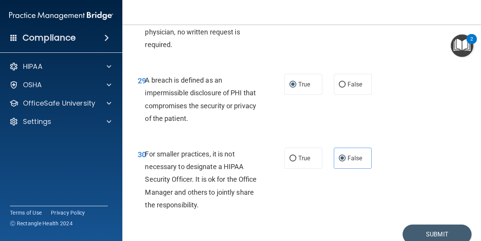
scroll to position [2312, 0]
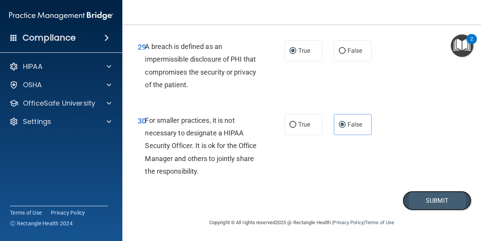
click at [410, 202] on button "Submit" at bounding box center [436, 200] width 69 height 19
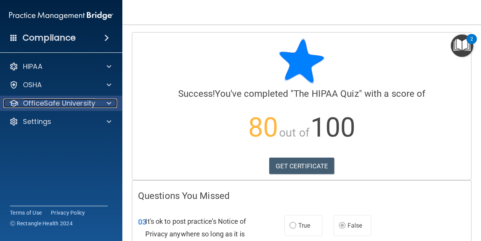
click at [87, 101] on p "OfficeSafe University" at bounding box center [59, 103] width 72 height 9
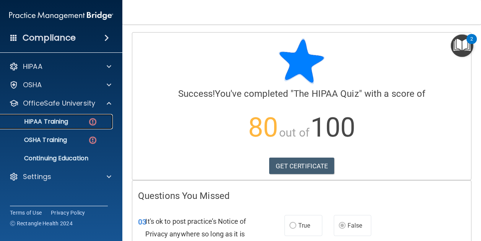
click at [79, 121] on div "HIPAA Training" at bounding box center [57, 122] width 104 height 8
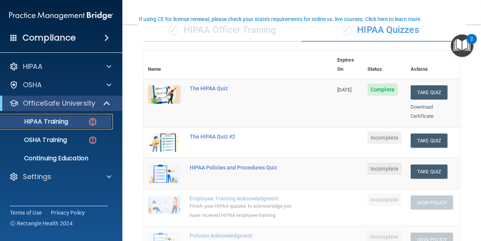
scroll to position [80, 0]
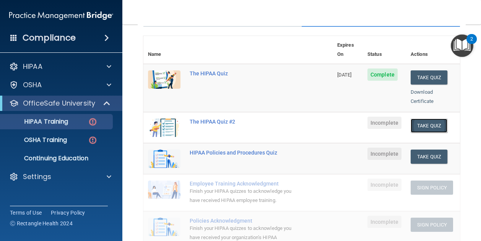
click at [425, 118] on button "Take Quiz" at bounding box center [428, 125] width 37 height 14
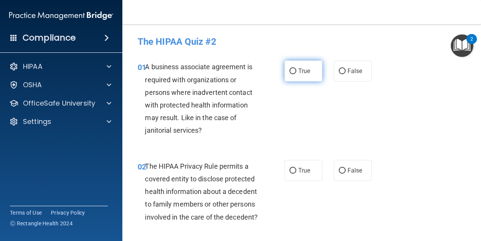
click at [292, 66] on label "True" at bounding box center [303, 70] width 38 height 21
click at [292, 68] on input "True" at bounding box center [292, 71] width 7 height 6
radio input "true"
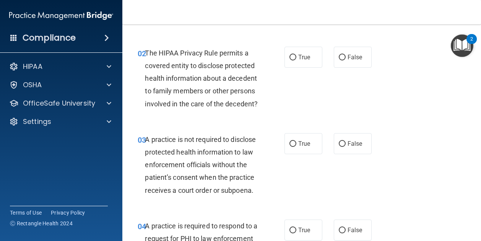
scroll to position [114, 0]
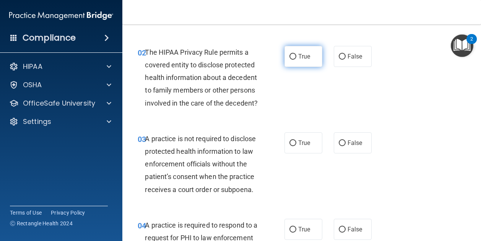
click at [293, 49] on label "True" at bounding box center [303, 56] width 38 height 21
click at [293, 54] on input "True" at bounding box center [292, 57] width 7 height 6
radio input "true"
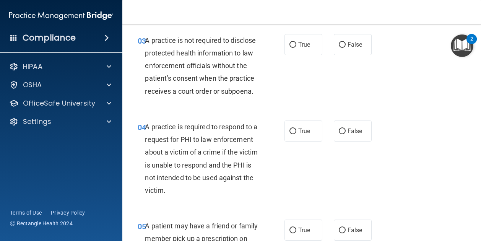
scroll to position [217, 0]
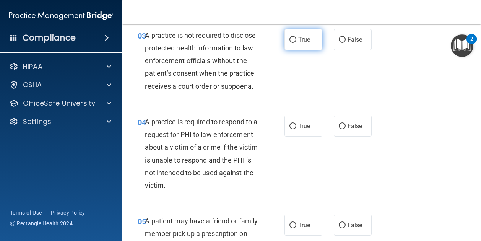
click at [289, 43] on input "True" at bounding box center [292, 40] width 7 height 6
radio input "true"
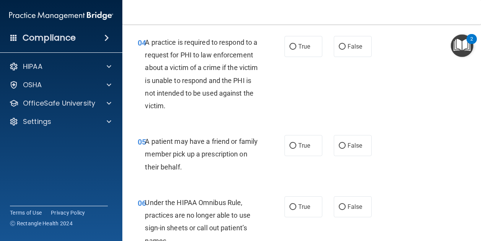
scroll to position [298, 0]
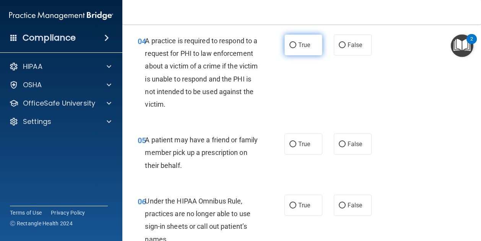
click at [304, 49] on span "True" at bounding box center [304, 44] width 12 height 7
click at [296, 48] on input "True" at bounding box center [292, 45] width 7 height 6
radio input "true"
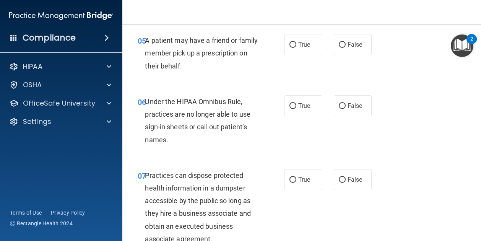
scroll to position [407, 0]
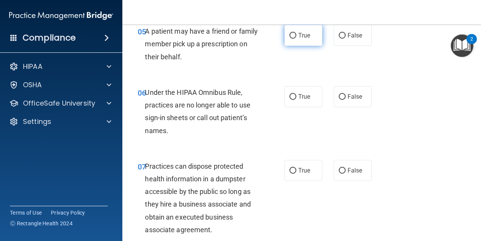
click at [293, 46] on label "True" at bounding box center [303, 35] width 38 height 21
click at [293, 39] on input "True" at bounding box center [292, 36] width 7 height 6
radio input "true"
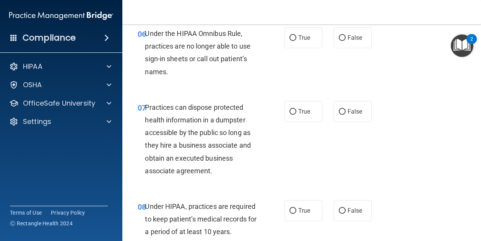
scroll to position [484, 0]
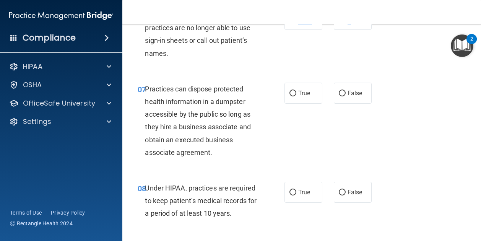
drag, startPoint x: 345, startPoint y: 42, endPoint x: 273, endPoint y: 86, distance: 84.1
click at [375, 9] on ng-form "06 Under the HIPAA Omnibus Rule, practices are no longer able to use sign-in sh…" at bounding box center [375, 9] width 0 height 0
click at [273, 63] on div "06 Under the HIPAA Omnibus Rule, practices are no longer able to use sign-in sh…" at bounding box center [211, 36] width 170 height 55
click at [339, 23] on input "False" at bounding box center [342, 20] width 7 height 6
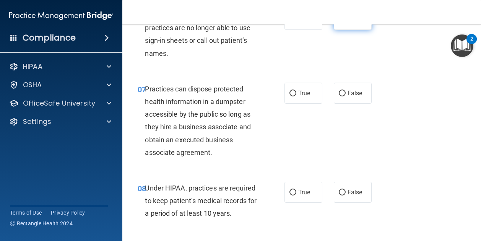
radio input "true"
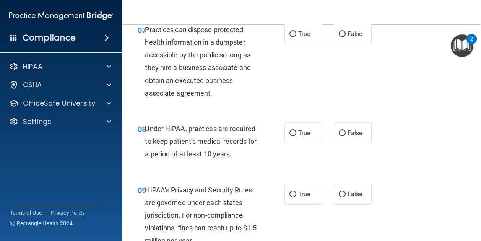
scroll to position [549, 0]
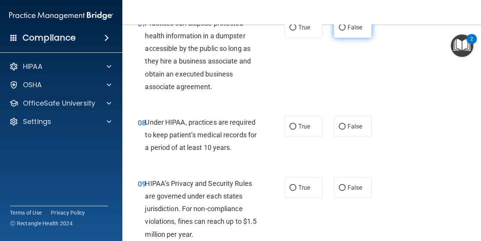
click at [340, 31] on input "False" at bounding box center [342, 28] width 7 height 6
radio input "true"
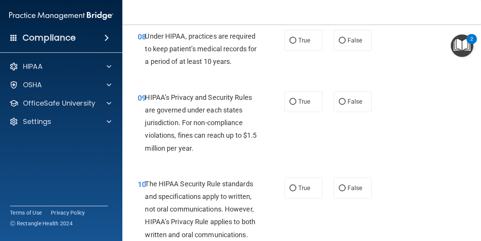
scroll to position [636, 0]
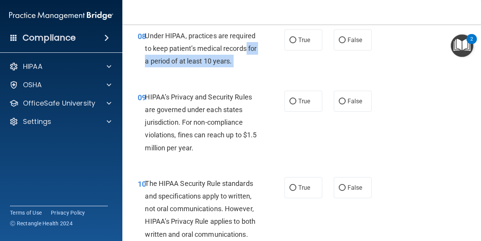
drag, startPoint x: 287, startPoint y: 68, endPoint x: 272, endPoint y: 89, distance: 25.2
click at [375, 29] on ng-form "08 Under HIPAA, practices are required to keep patient’s medical records for a …" at bounding box center [375, 29] width 0 height 0
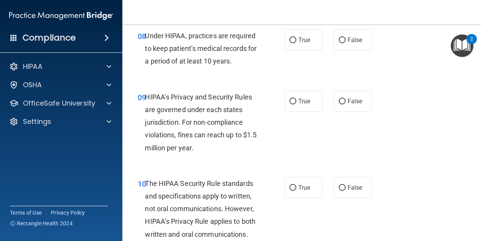
click at [272, 71] on div "08 Under HIPAA, practices are required to keep patient’s medical records for a …" at bounding box center [211, 50] width 170 height 42
click at [291, 50] on label "True" at bounding box center [303, 39] width 38 height 21
click at [291, 43] on input "True" at bounding box center [292, 40] width 7 height 6
radio input "true"
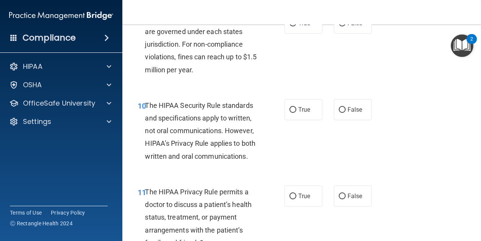
scroll to position [716, 0]
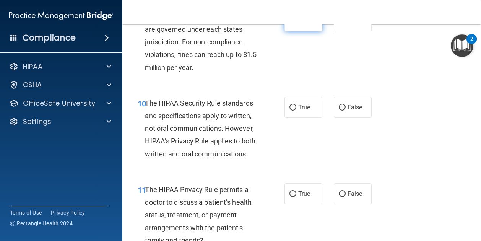
click at [291, 31] on label "True" at bounding box center [303, 20] width 38 height 21
click at [291, 24] on input "True" at bounding box center [292, 21] width 7 height 6
radio input "true"
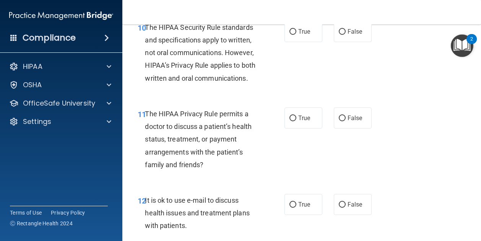
scroll to position [792, 0]
click at [289, 34] on input "True" at bounding box center [292, 32] width 7 height 6
radio input "true"
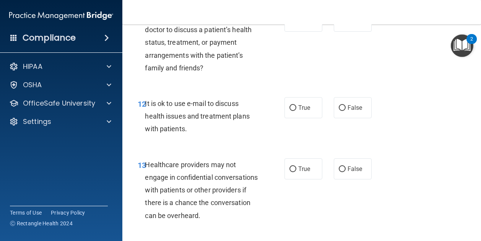
scroll to position [892, 0]
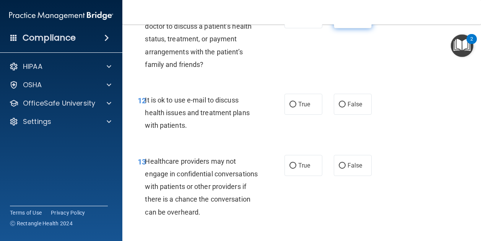
click at [342, 28] on label "False" at bounding box center [353, 17] width 38 height 21
click at [342, 21] on input "False" at bounding box center [342, 18] width 7 height 6
radio input "true"
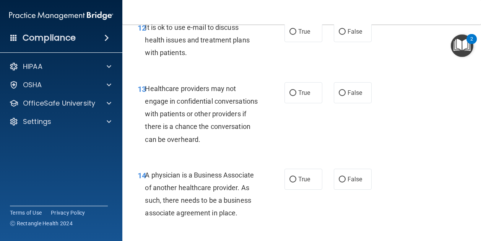
scroll to position [968, 0]
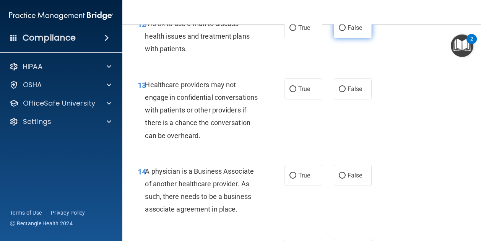
click at [334, 38] on label "False" at bounding box center [353, 27] width 38 height 21
click at [339, 31] on input "False" at bounding box center [342, 28] width 7 height 6
radio input "true"
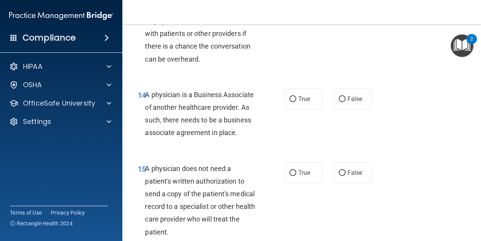
scroll to position [1046, 0]
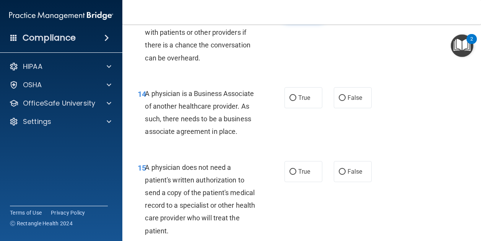
click at [290, 15] on input "True" at bounding box center [292, 12] width 7 height 6
radio input "true"
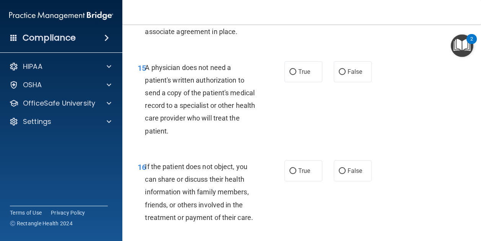
scroll to position [1140, 0]
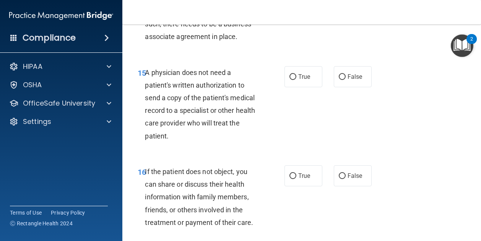
click at [289, 13] on label "True" at bounding box center [303, 2] width 38 height 21
click at [289, 6] on input "True" at bounding box center [292, 3] width 7 height 6
radio input "true"
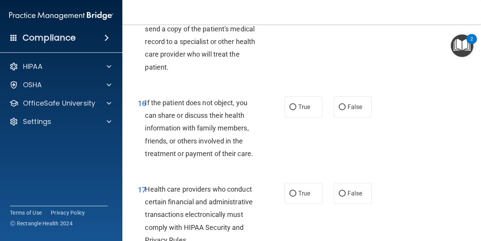
scroll to position [1210, 0]
click at [339, 11] on input "False" at bounding box center [342, 8] width 7 height 6
radio input "true"
click at [289, 11] on input "True" at bounding box center [292, 8] width 7 height 6
radio input "true"
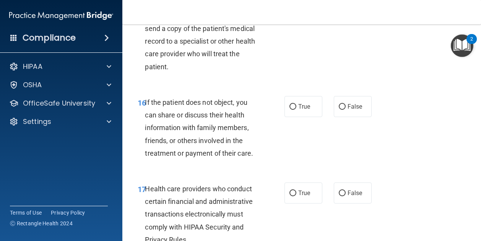
radio input "false"
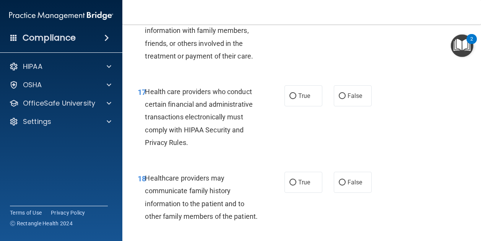
scroll to position [1307, 0]
click at [339, 12] on input "False" at bounding box center [342, 9] width 7 height 6
radio input "true"
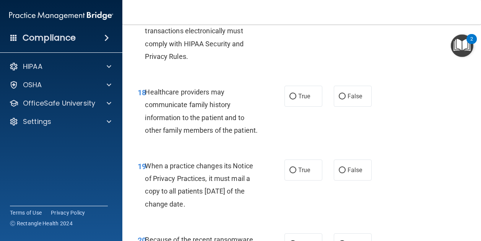
scroll to position [1393, 0]
click at [287, 20] on label "True" at bounding box center [303, 9] width 38 height 21
click at [289, 13] on input "True" at bounding box center [292, 10] width 7 height 6
radio input "true"
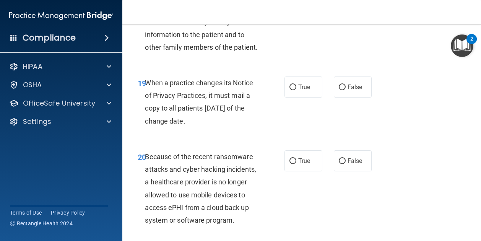
scroll to position [1476, 0]
click at [339, 16] on input "False" at bounding box center [342, 13] width 7 height 6
radio input "true"
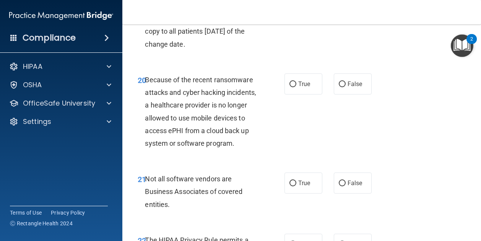
scroll to position [1553, 0]
click at [289, 20] on label "True" at bounding box center [303, 9] width 38 height 21
click at [289, 13] on input "True" at bounding box center [292, 10] width 7 height 6
radio input "true"
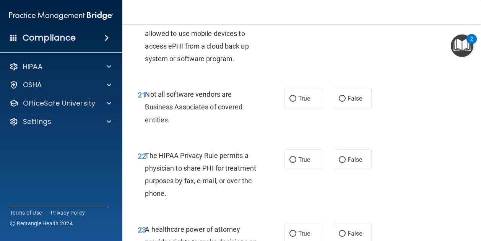
scroll to position [1637, 0]
radio input "true"
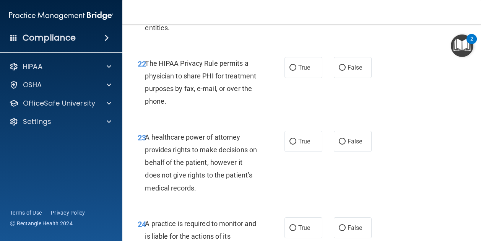
scroll to position [1738, 0]
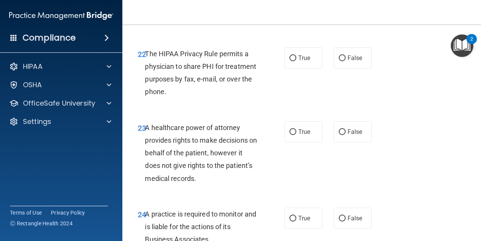
radio input "true"
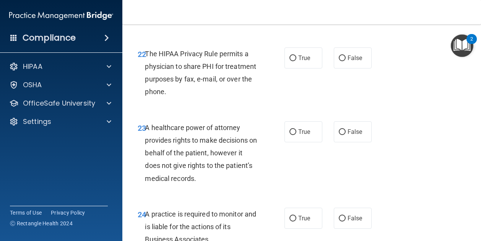
radio input "false"
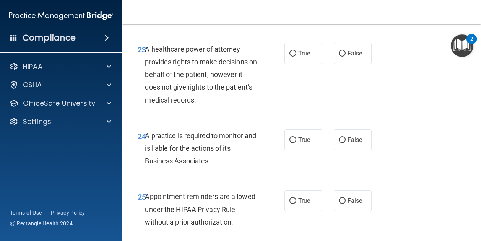
scroll to position [1817, 0]
radio input "true"
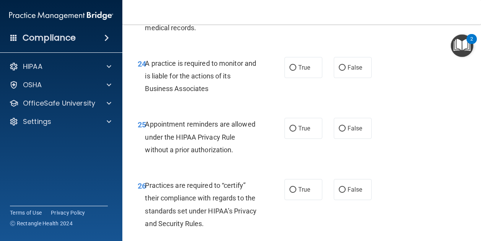
scroll to position [1890, 0]
radio input "true"
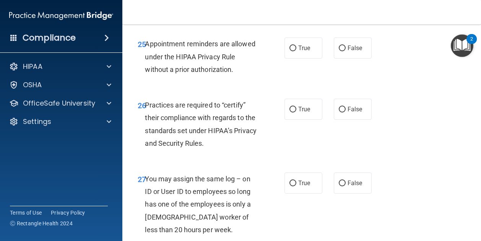
scroll to position [1970, 0]
radio input "true"
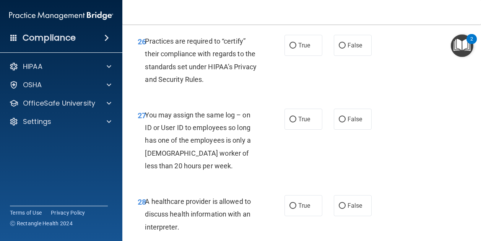
scroll to position [2035, 0]
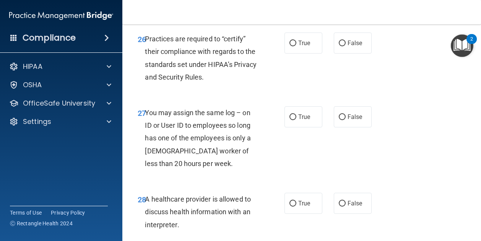
radio input "true"
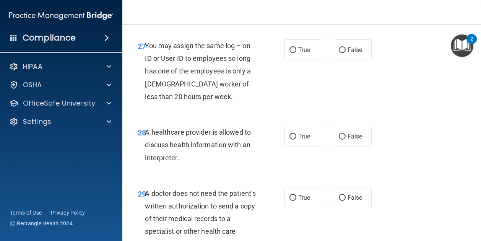
scroll to position [2102, 0]
radio input "true"
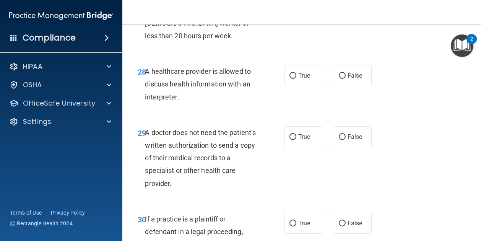
scroll to position [2163, 0]
radio input "true"
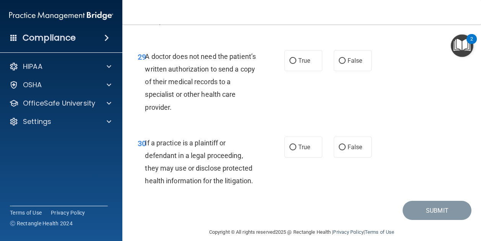
scroll to position [2247, 0]
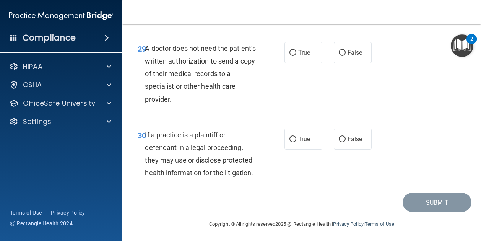
radio input "true"
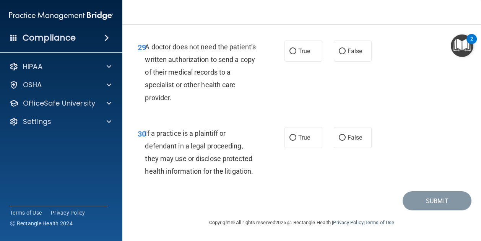
scroll to position [2312, 0]
click at [342, 52] on label "False" at bounding box center [353, 50] width 38 height 21
click at [342, 52] on input "False" at bounding box center [342, 52] width 7 height 6
radio input "true"
click at [298, 138] on span "True" at bounding box center [304, 137] width 12 height 7
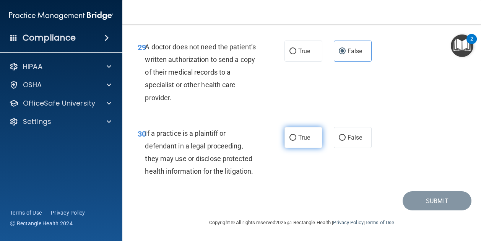
click at [296, 138] on input "True" at bounding box center [292, 138] width 7 height 6
radio input "true"
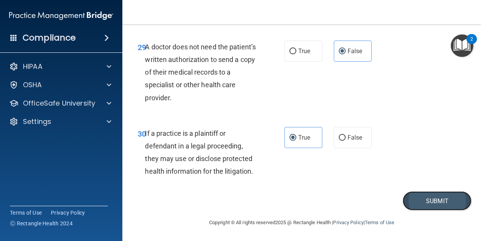
click at [417, 201] on button "Submit" at bounding box center [436, 200] width 69 height 19
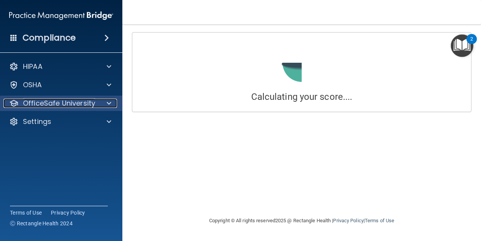
click at [107, 99] on span at bounding box center [109, 103] width 5 height 9
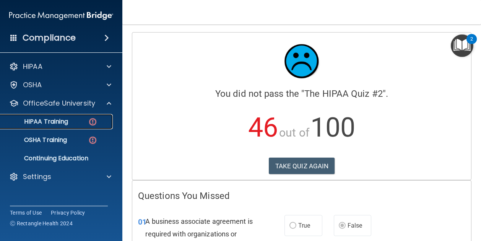
click at [65, 123] on p "HIPAA Training" at bounding box center [36, 122] width 63 height 8
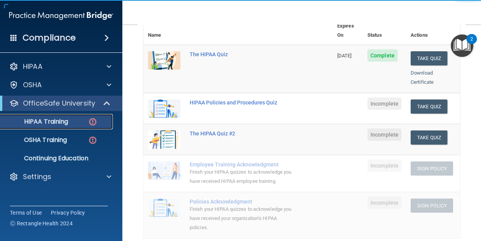
scroll to position [99, 0]
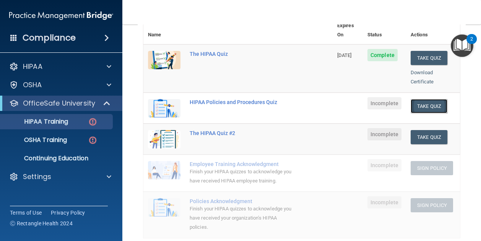
click at [426, 99] on button "Take Quiz" at bounding box center [428, 106] width 37 height 14
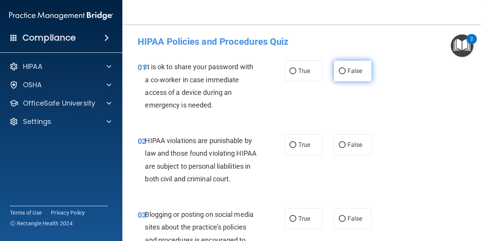
click at [340, 71] on input "False" at bounding box center [342, 71] width 7 height 6
radio input "true"
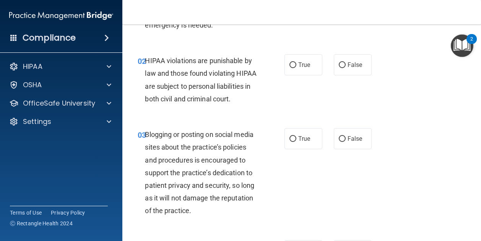
scroll to position [89, 0]
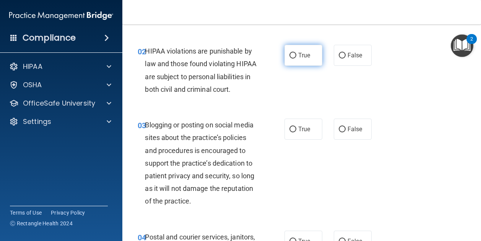
click at [294, 57] on label "True" at bounding box center [303, 55] width 38 height 21
click at [294, 57] on input "True" at bounding box center [292, 56] width 7 height 6
radio input "true"
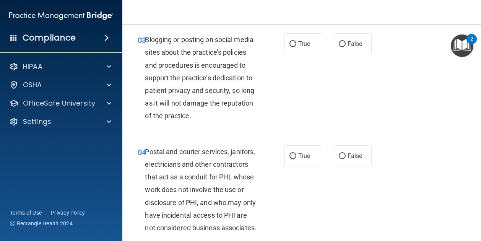
scroll to position [175, 0]
click at [290, 47] on input "True" at bounding box center [292, 44] width 7 height 6
radio input "true"
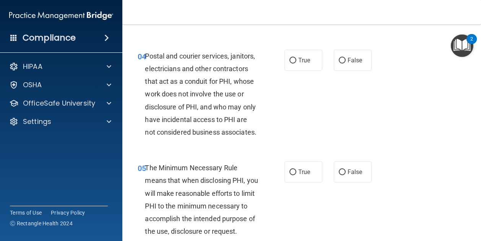
scroll to position [271, 0]
click at [289, 63] on input "True" at bounding box center [292, 60] width 7 height 6
radio input "true"
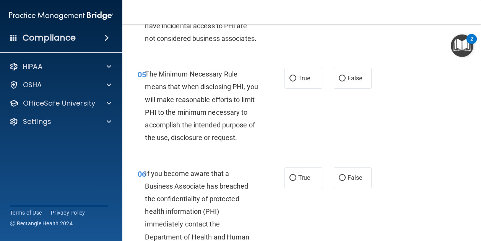
scroll to position [415, 0]
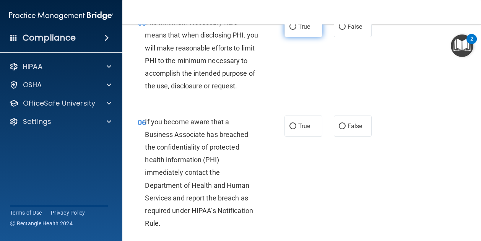
click at [289, 37] on label "True" at bounding box center [303, 26] width 38 height 21
click at [289, 30] on input "True" at bounding box center [292, 27] width 7 height 6
radio input "true"
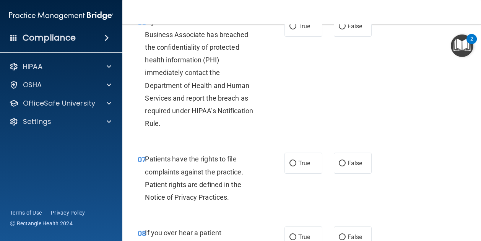
scroll to position [515, 0]
click at [291, 29] on input "True" at bounding box center [292, 26] width 7 height 6
radio input "true"
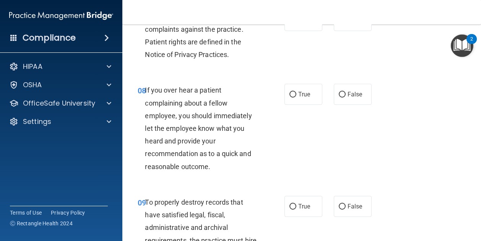
scroll to position [658, 0]
click at [289, 23] on input "True" at bounding box center [292, 21] width 7 height 6
radio input "true"
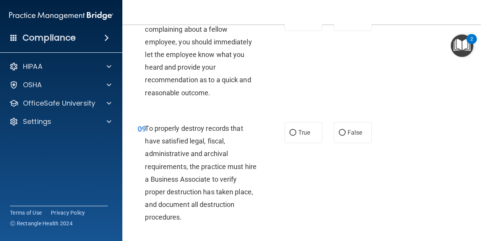
scroll to position [735, 0]
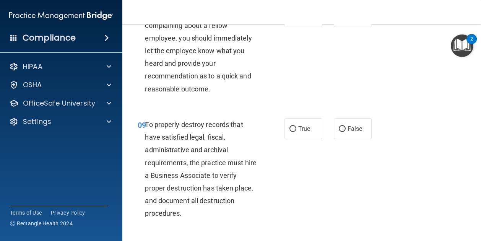
drag, startPoint x: 290, startPoint y: 66, endPoint x: 267, endPoint y: 111, distance: 50.9
click at [375, 6] on ng-form "08 If you over hear a patient complaining about a fellow employee, you should i…" at bounding box center [375, 6] width 0 height 0
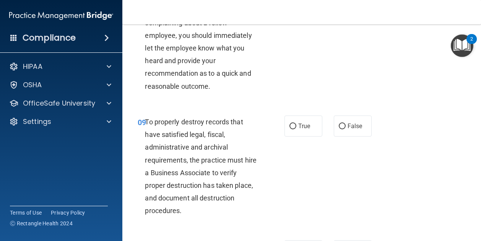
scroll to position [738, 0]
click at [292, 17] on input "True" at bounding box center [292, 14] width 7 height 6
radio input "true"
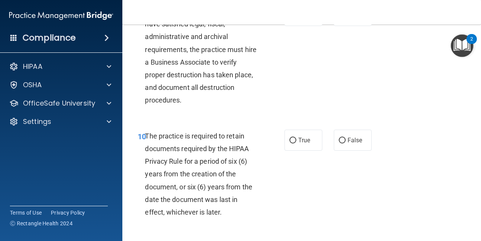
scroll to position [850, 0]
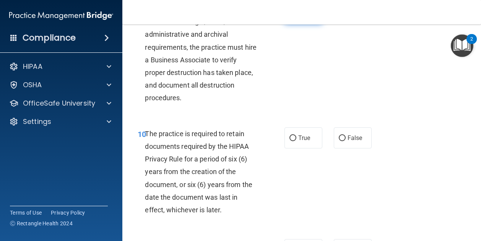
click at [291, 16] on input "True" at bounding box center [292, 14] width 7 height 6
radio input "true"
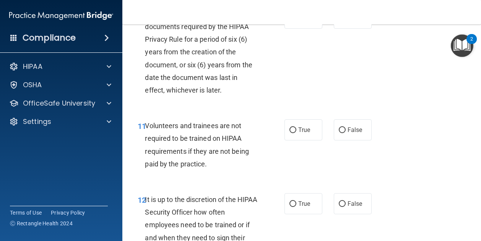
scroll to position [970, 0]
click at [289, 21] on input "True" at bounding box center [292, 18] width 7 height 6
radio input "true"
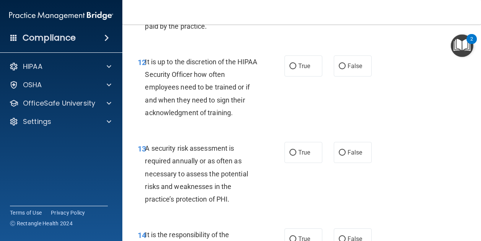
scroll to position [1109, 0]
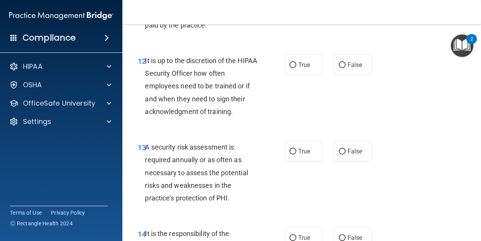
radio input "true"
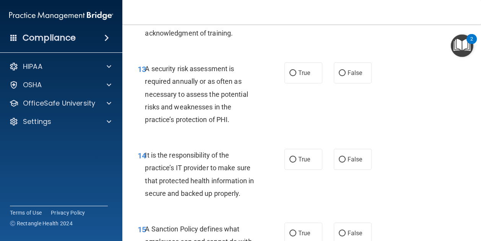
scroll to position [1187, 0]
radio input "true"
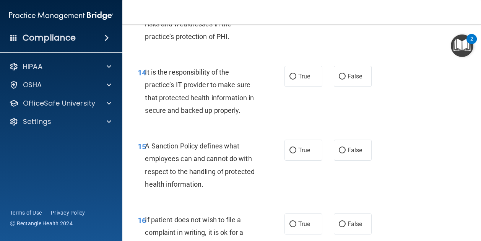
scroll to position [1270, 0]
radio input "true"
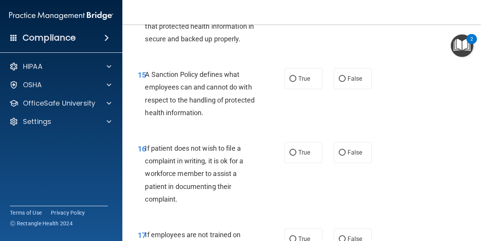
scroll to position [1342, 0]
click at [292, 8] on input "True" at bounding box center [292, 5] width 7 height 6
radio input "true"
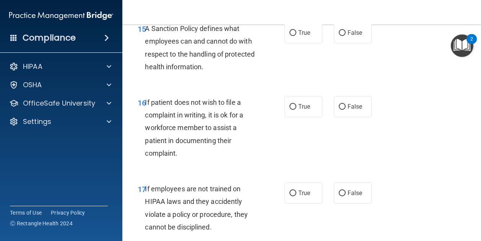
scroll to position [1388, 0]
click at [289, 36] on input "True" at bounding box center [292, 33] width 7 height 6
radio input "true"
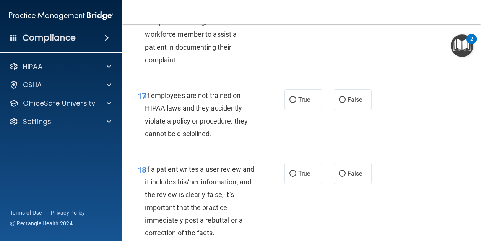
scroll to position [1482, 0]
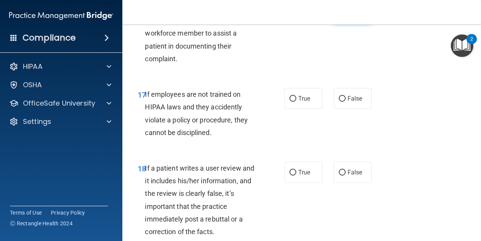
click at [339, 15] on input "False" at bounding box center [342, 13] width 7 height 6
radio input "true"
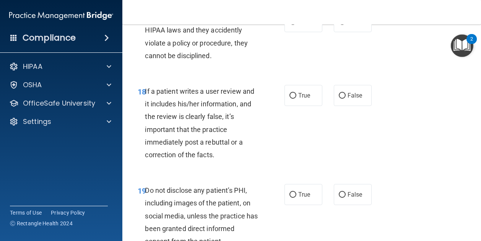
scroll to position [1569, 0]
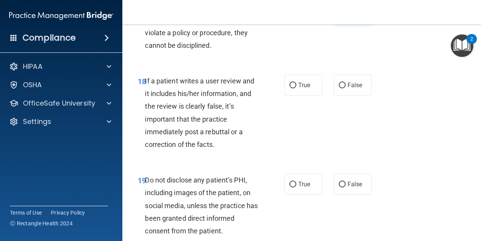
click at [338, 22] on label "False" at bounding box center [353, 11] width 38 height 21
click at [339, 15] on input "False" at bounding box center [342, 12] width 7 height 6
radio input "true"
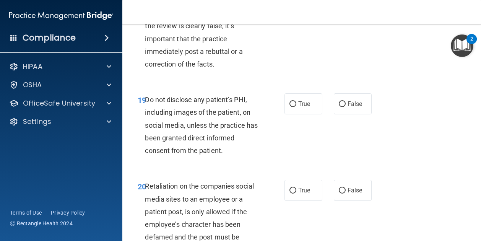
scroll to position [1656, 0]
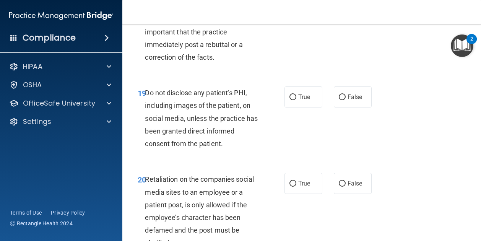
radio input "true"
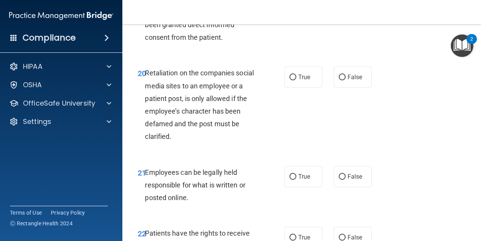
scroll to position [1762, 0]
radio input "true"
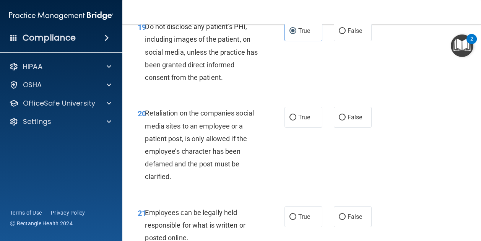
scroll to position [1721, 0]
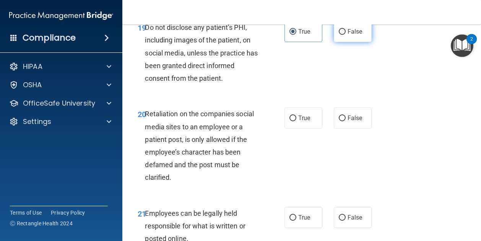
click at [339, 35] on input "False" at bounding box center [342, 32] width 7 height 6
radio input "true"
radio input "false"
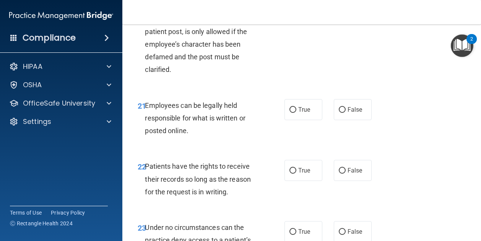
scroll to position [1829, 0]
click at [339, 13] on input "False" at bounding box center [342, 10] width 7 height 6
radio input "true"
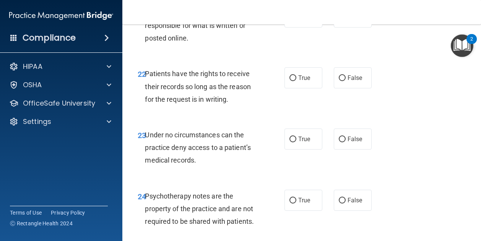
scroll to position [1928, 0]
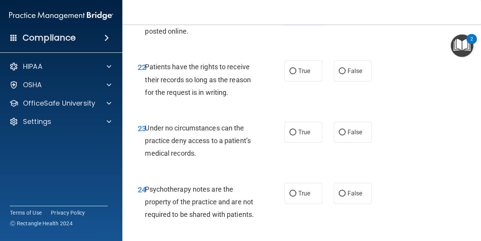
click at [292, 13] on input "True" at bounding box center [292, 11] width 7 height 6
radio input "true"
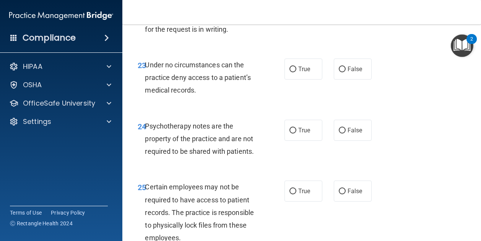
scroll to position [1993, 0]
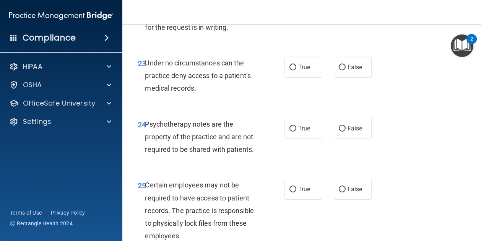
click at [292, 16] on label "True" at bounding box center [303, 5] width 38 height 21
click at [292, 9] on input "True" at bounding box center [292, 6] width 7 height 6
radio input "true"
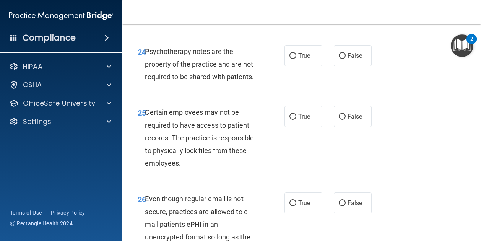
scroll to position [2068, 0]
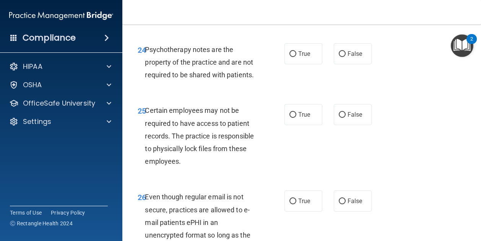
radio input "true"
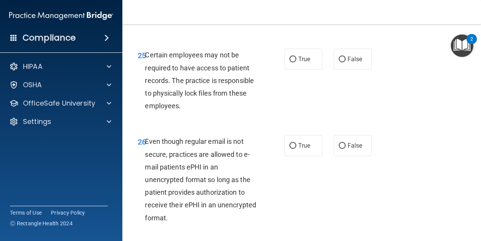
scroll to position [2124, 0]
radio input "true"
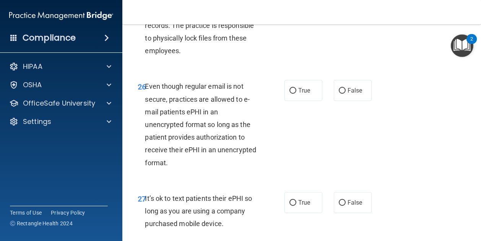
scroll to position [2182, 0]
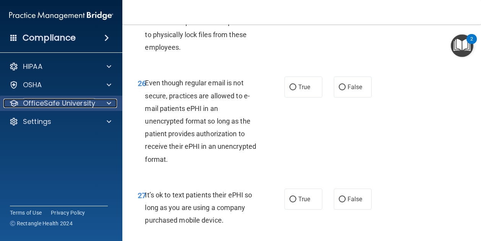
click at [71, 99] on p "OfficeSafe University" at bounding box center [59, 103] width 72 height 9
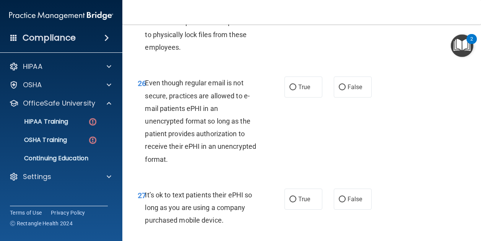
click at [139, 15] on nav "Toggle navigation [PERSON_NAME] [EMAIL_ADDRESS][DOMAIN_NAME] Manage My Enterpri…" at bounding box center [301, 12] width 358 height 24
click at [342, 11] on label "False" at bounding box center [353, 0] width 38 height 21
click at [342, 4] on input "False" at bounding box center [342, 1] width 7 height 6
radio input "true"
click at [292, 4] on input "True" at bounding box center [292, 1] width 7 height 6
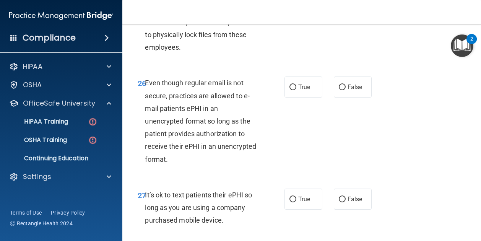
radio input "true"
radio input "false"
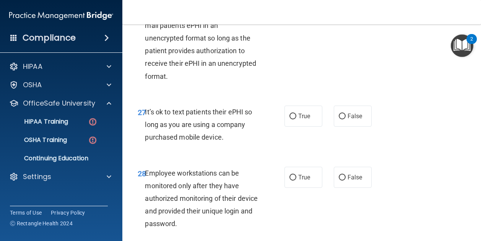
scroll to position [2265, 0]
click at [343, 14] on label "False" at bounding box center [353, 3] width 38 height 21
click at [343, 7] on input "False" at bounding box center [342, 4] width 7 height 6
radio input "true"
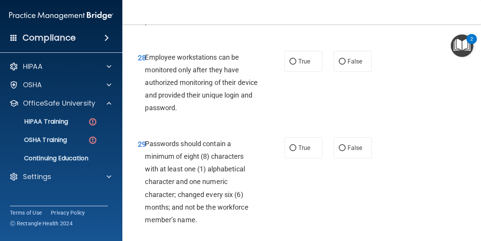
scroll to position [2381, 0]
click at [344, 3] on input "False" at bounding box center [342, 0] width 7 height 6
radio input "true"
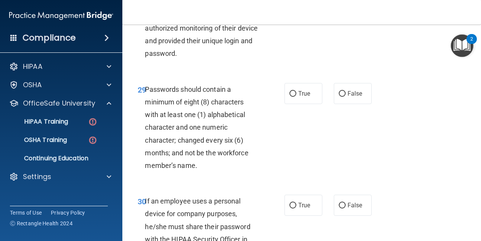
scroll to position [2439, 0]
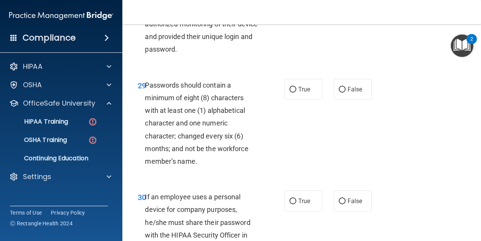
click at [298, 6] on span "True" at bounding box center [304, 2] width 12 height 7
click at [296, 6] on input "True" at bounding box center [292, 3] width 7 height 6
radio input "true"
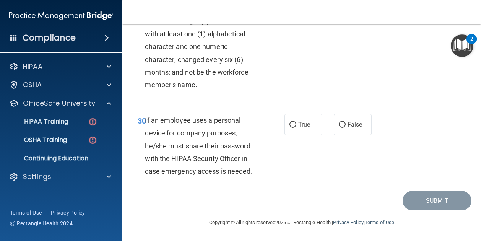
scroll to position [2535, 0]
click at [298, 16] on span "True" at bounding box center [304, 12] width 12 height 7
click at [296, 16] on input "True" at bounding box center [292, 13] width 7 height 6
radio input "true"
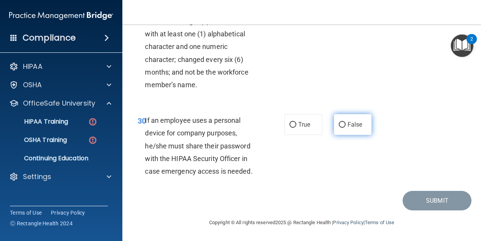
click at [334, 122] on label "False" at bounding box center [353, 124] width 38 height 21
click at [339, 122] on input "False" at bounding box center [342, 125] width 7 height 6
radio input "true"
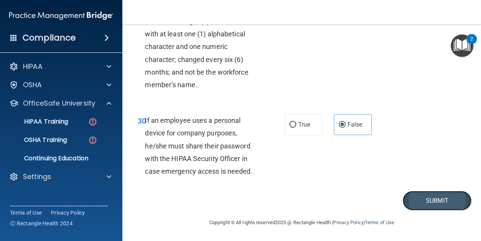
click at [420, 202] on button "Submit" at bounding box center [436, 200] width 69 height 19
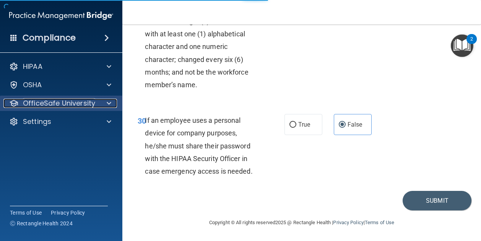
click at [79, 99] on p "OfficeSafe University" at bounding box center [59, 103] width 72 height 9
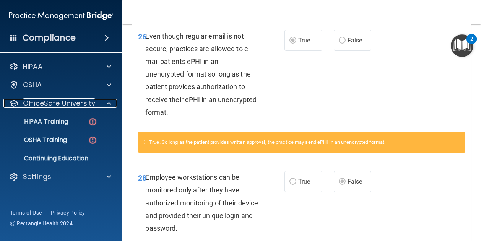
scroll to position [1653, 0]
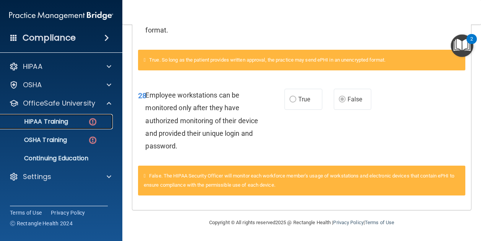
click at [82, 120] on div "HIPAA Training" at bounding box center [57, 122] width 104 height 8
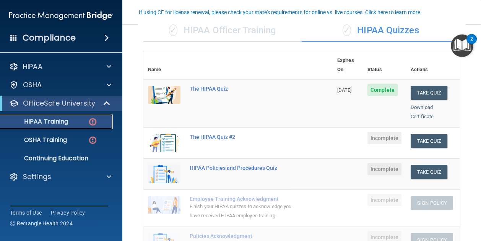
scroll to position [65, 0]
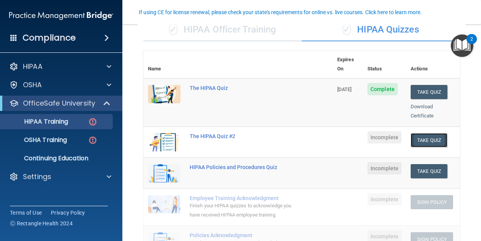
click at [422, 134] on button "Take Quiz" at bounding box center [428, 140] width 37 height 14
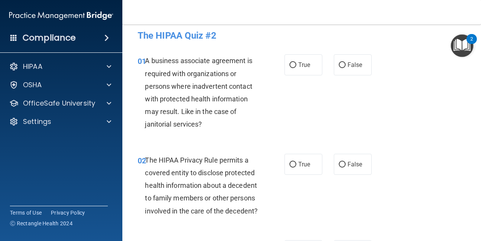
scroll to position [5, 0]
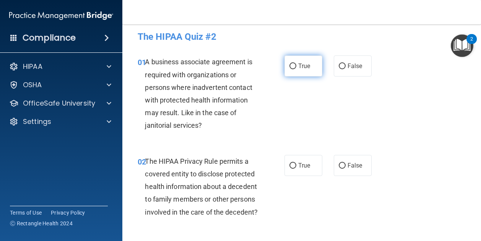
click at [298, 68] on span "True" at bounding box center [304, 65] width 12 height 7
click at [296, 68] on input "True" at bounding box center [292, 66] width 7 height 6
radio input "true"
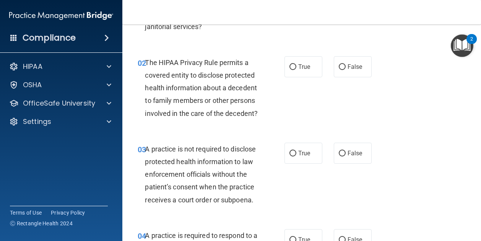
scroll to position [104, 0]
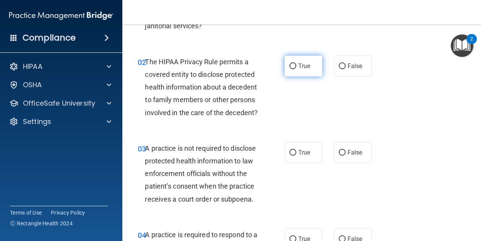
click at [293, 64] on label "True" at bounding box center [303, 65] width 38 height 21
click at [293, 64] on input "True" at bounding box center [292, 66] width 7 height 6
radio input "true"
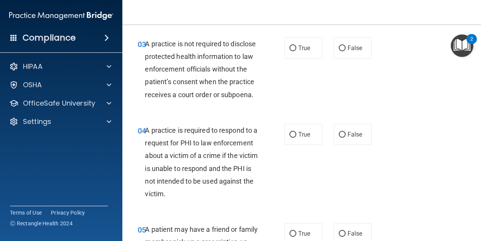
scroll to position [209, 0]
click at [298, 51] on span "True" at bounding box center [304, 47] width 12 height 7
click at [296, 51] on input "True" at bounding box center [292, 48] width 7 height 6
radio input "true"
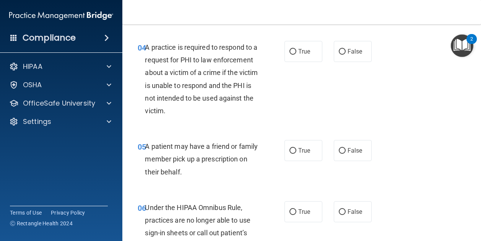
scroll to position [310, 0]
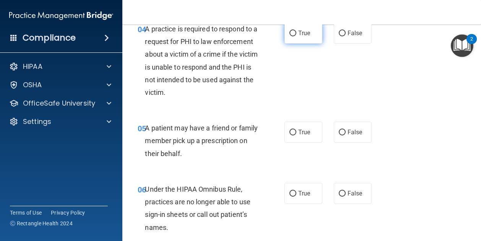
click at [293, 36] on input "True" at bounding box center [292, 34] width 7 height 6
radio input "true"
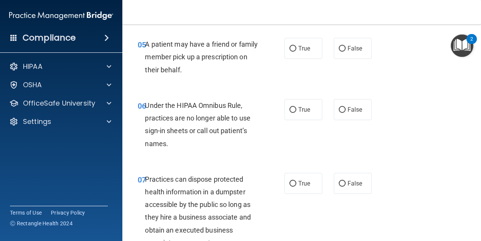
scroll to position [394, 0]
click at [299, 52] on span "True" at bounding box center [304, 47] width 12 height 7
click at [296, 51] on input "True" at bounding box center [292, 48] width 7 height 6
radio input "true"
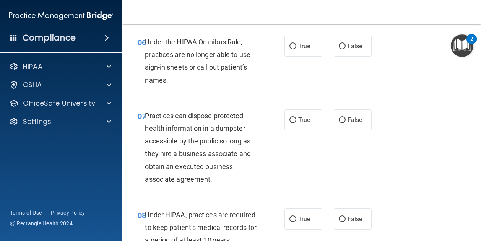
scroll to position [470, 0]
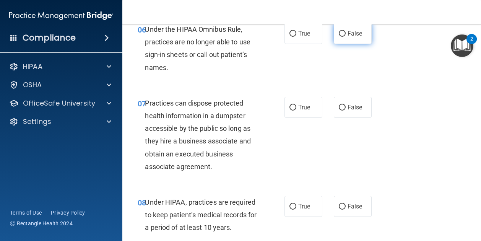
click at [339, 44] on label "False" at bounding box center [353, 33] width 38 height 21
click at [339, 37] on input "False" at bounding box center [342, 34] width 7 height 6
radio input "true"
click at [294, 44] on label "True" at bounding box center [303, 33] width 38 height 21
click at [294, 37] on input "True" at bounding box center [292, 34] width 7 height 6
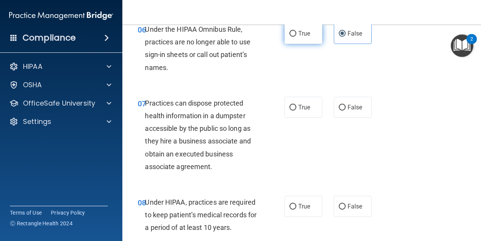
radio input "true"
radio input "false"
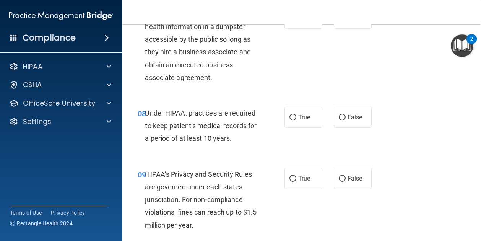
scroll to position [558, 0]
click at [349, 22] on span "False" at bounding box center [354, 18] width 15 height 7
click at [345, 22] on input "False" at bounding box center [342, 19] width 7 height 6
radio input "true"
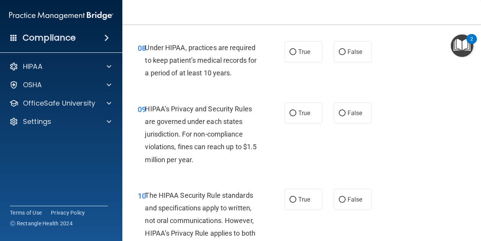
scroll to position [629, 0]
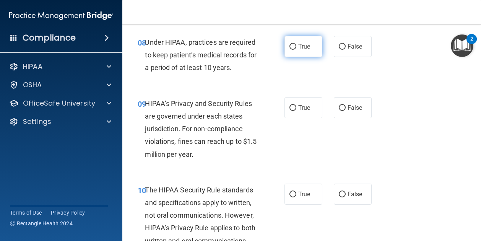
click at [301, 50] on span "True" at bounding box center [304, 46] width 12 height 7
click at [296, 50] on input "True" at bounding box center [292, 47] width 7 height 6
radio input "true"
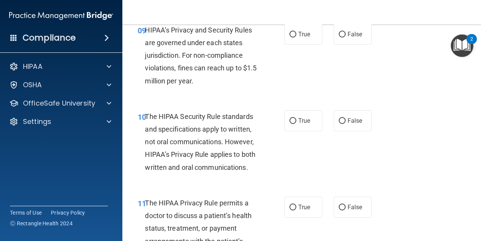
scroll to position [705, 0]
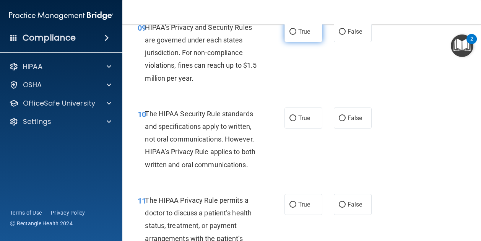
click at [293, 42] on label "True" at bounding box center [303, 31] width 38 height 21
click at [293, 35] on input "True" at bounding box center [292, 32] width 7 height 6
radio input "true"
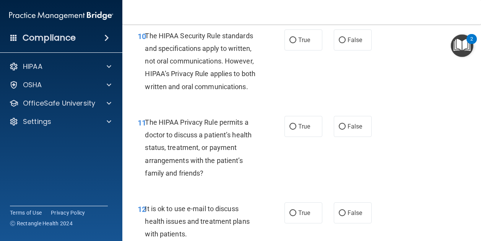
scroll to position [789, 0]
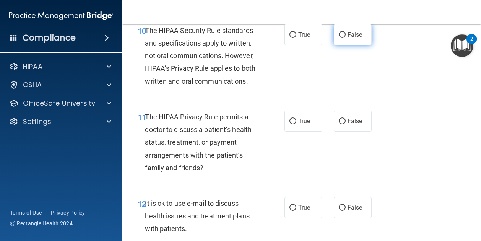
click at [347, 38] on span "False" at bounding box center [354, 34] width 15 height 7
click at [343, 38] on input "False" at bounding box center [342, 35] width 7 height 6
radio input "true"
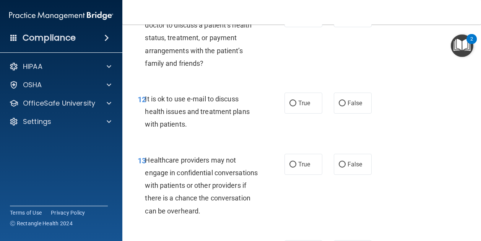
scroll to position [893, 0]
click at [347, 20] on span "False" at bounding box center [354, 16] width 15 height 7
click at [344, 19] on input "False" at bounding box center [342, 17] width 7 height 6
radio input "true"
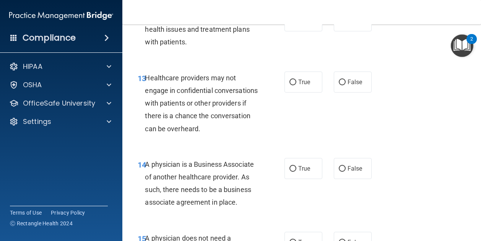
scroll to position [978, 0]
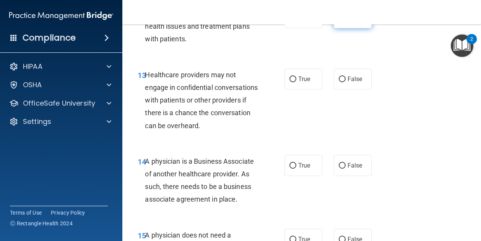
click at [339, 21] on input "False" at bounding box center [342, 18] width 7 height 6
radio input "true"
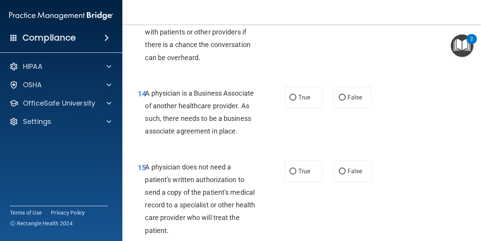
scroll to position [1047, 0]
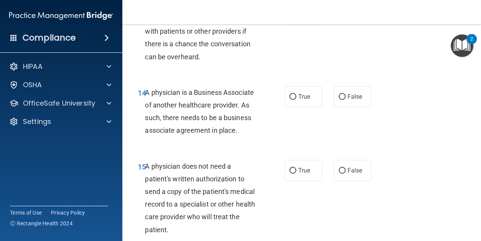
click at [289, 13] on input "True" at bounding box center [292, 11] width 7 height 6
radio input "true"
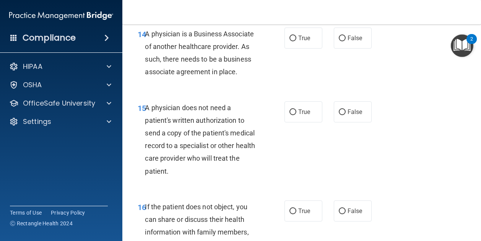
scroll to position [1107, 0]
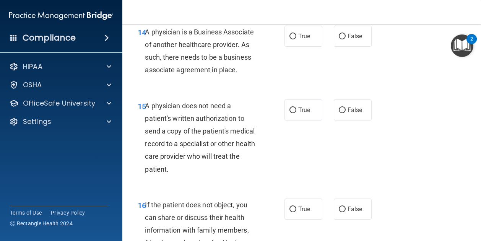
drag, startPoint x: 295, startPoint y: 73, endPoint x: 252, endPoint y: 112, distance: 57.6
click at [375, 26] on ng-form "14 A physician is a Business Associate of another healthcare provider. As such,…" at bounding box center [375, 26] width 0 height 0
drag, startPoint x: 252, startPoint y: 112, endPoint x: 292, endPoint y: 69, distance: 58.1
click at [292, 47] on label "True" at bounding box center [303, 36] width 38 height 21
click at [292, 39] on input "True" at bounding box center [292, 37] width 7 height 6
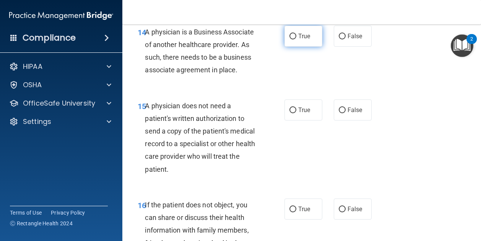
radio input "true"
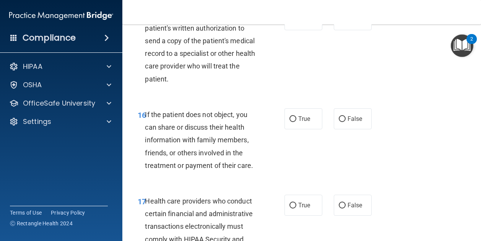
scroll to position [1199, 0]
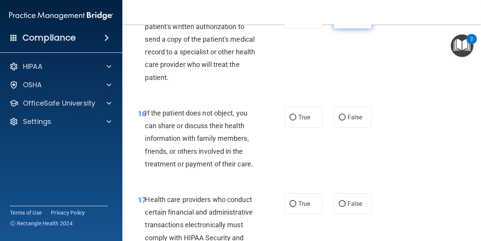
click at [349, 22] on span "False" at bounding box center [354, 18] width 15 height 7
click at [345, 21] on input "False" at bounding box center [342, 19] width 7 height 6
radio input "true"
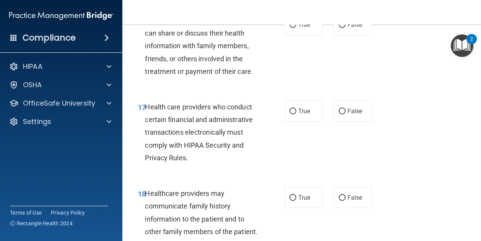
scroll to position [1297, 0]
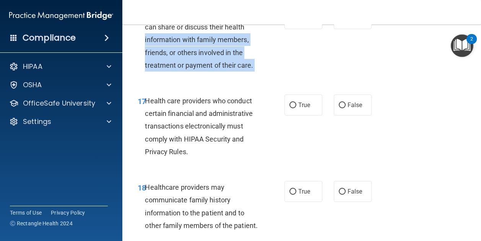
drag, startPoint x: 301, startPoint y: 55, endPoint x: 250, endPoint y: 100, distance: 67.7
click at [375, 8] on ng-form "16 If the patient does not object, you can share or discuss their health inform…" at bounding box center [375, 8] width 0 height 0
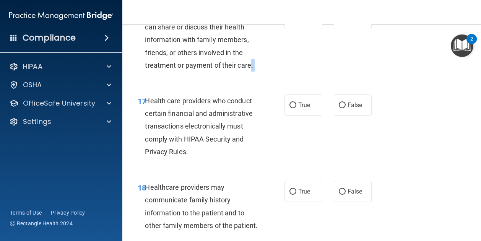
drag, startPoint x: 250, startPoint y: 100, endPoint x: 273, endPoint y: 110, distance: 24.8
click at [273, 75] on div "16 If the patient does not object, you can share or discuss their health inform…" at bounding box center [211, 41] width 170 height 67
click at [276, 75] on div "16 If the patient does not object, you can share or discuss their health inform…" at bounding box center [211, 41] width 170 height 67
click at [292, 29] on label "True" at bounding box center [303, 18] width 38 height 21
click at [292, 22] on input "True" at bounding box center [292, 19] width 7 height 6
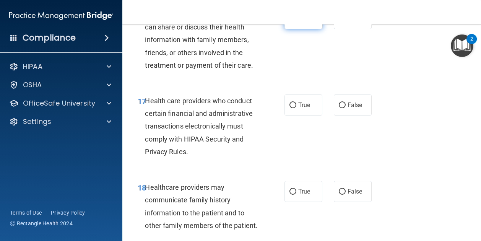
radio input "true"
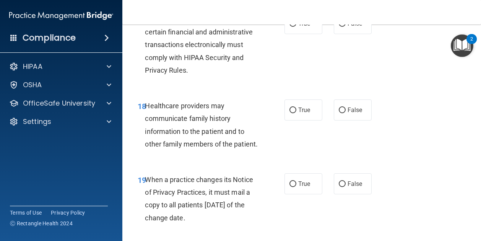
scroll to position [1381, 0]
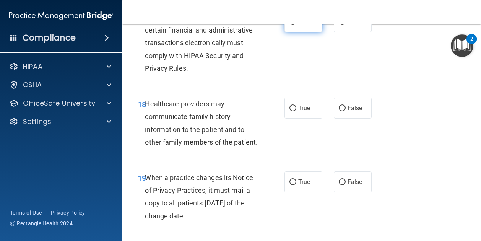
click at [291, 25] on input "True" at bounding box center [292, 22] width 7 height 6
radio input "true"
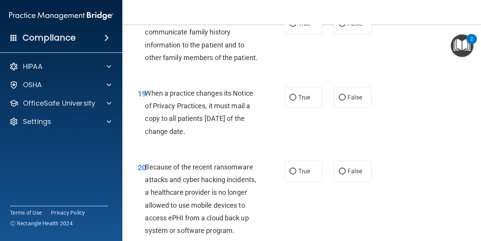
scroll to position [1472, 0]
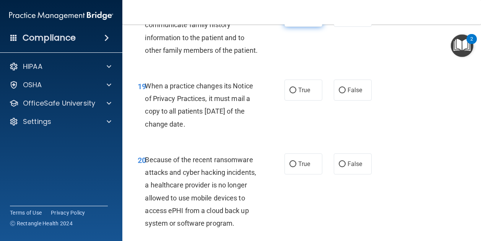
click at [299, 20] on span "True" at bounding box center [304, 16] width 12 height 7
click at [296, 19] on input "True" at bounding box center [292, 17] width 7 height 6
radio input "true"
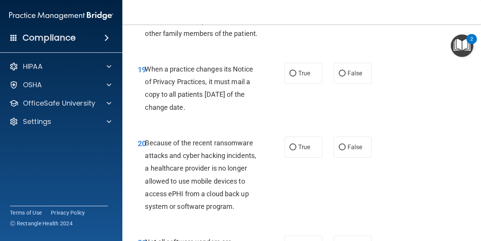
scroll to position [1490, 0]
drag, startPoint x: 337, startPoint y: 48, endPoint x: 340, endPoint y: 44, distance: 4.9
click at [340, 44] on div "18 Healthcare providers may communicate family history information to the patie…" at bounding box center [301, 16] width 339 height 74
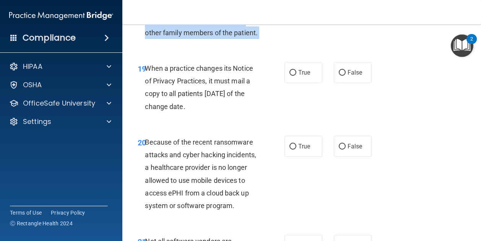
radio input "true"
radio input "false"
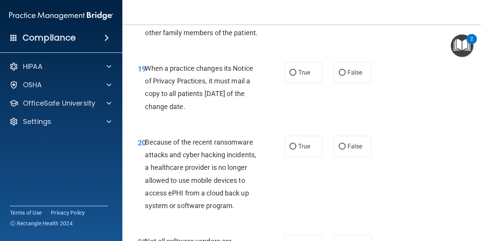
click at [296, 52] on div "18 Healthcare providers may communicate family history information to the patie…" at bounding box center [301, 16] width 339 height 74
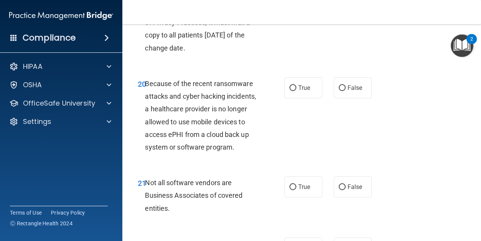
scroll to position [1559, 0]
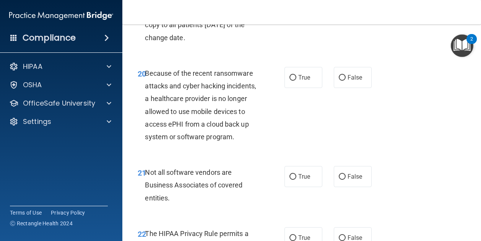
click at [292, 14] on label "True" at bounding box center [303, 3] width 38 height 21
click at [292, 7] on input "True" at bounding box center [292, 4] width 7 height 6
radio input "true"
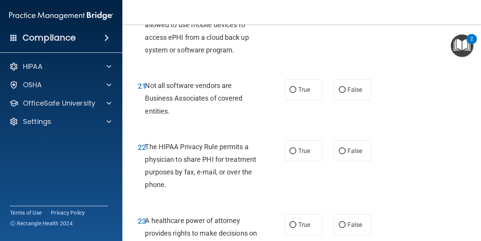
scroll to position [1646, 0]
radio input "true"
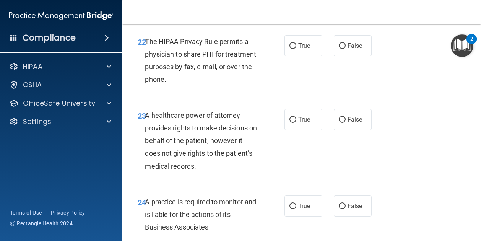
scroll to position [1751, 0]
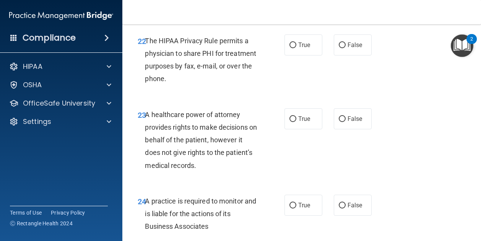
radio input "true"
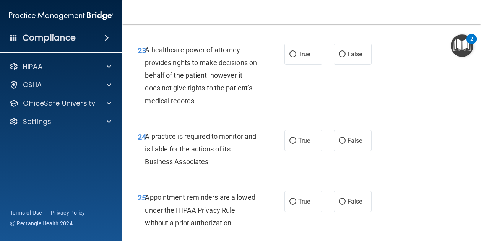
scroll to position [1816, 0]
drag, startPoint x: 290, startPoint y: 49, endPoint x: 255, endPoint y: 81, distance: 48.1
drag, startPoint x: 255, startPoint y: 81, endPoint x: 274, endPoint y: 95, distance: 23.5
drag, startPoint x: 274, startPoint y: 95, endPoint x: 290, endPoint y: 44, distance: 53.7
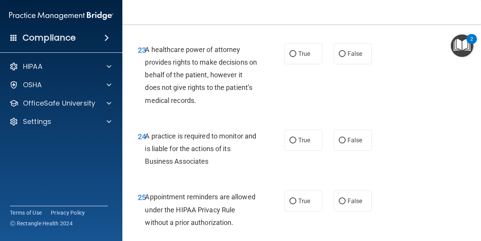
radio input "true"
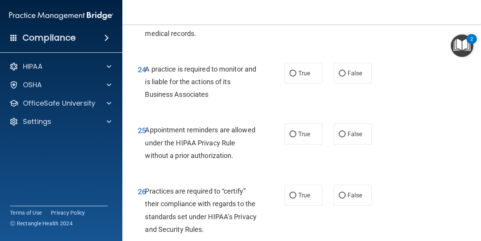
scroll to position [1895, 0]
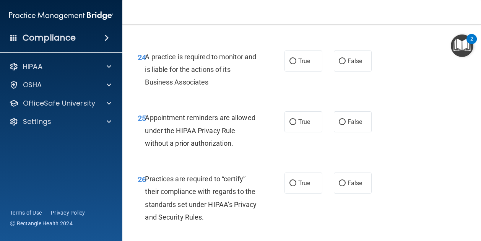
radio input "true"
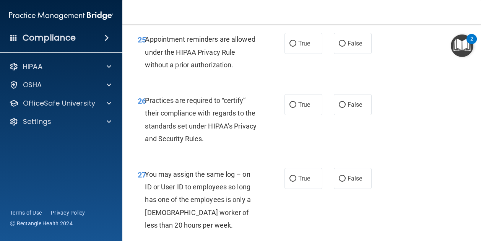
scroll to position [1976, 0]
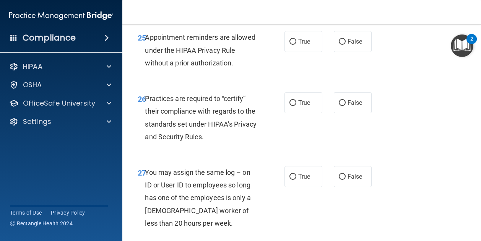
radio input "true"
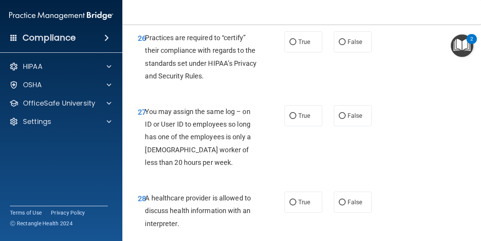
scroll to position [2037, 0]
radio input "true"
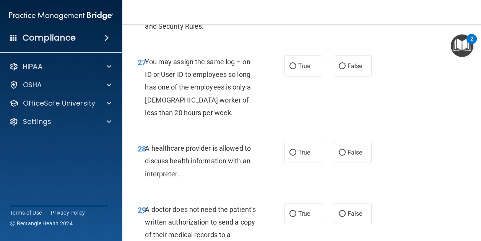
scroll to position [2096, 0]
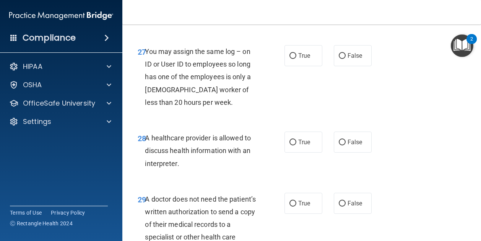
radio input "true"
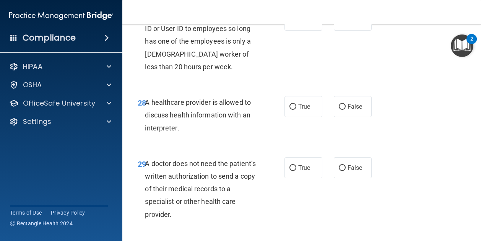
scroll to position [2140, 0]
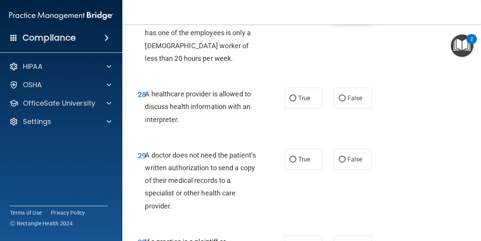
click at [340, 15] on input "False" at bounding box center [342, 12] width 7 height 6
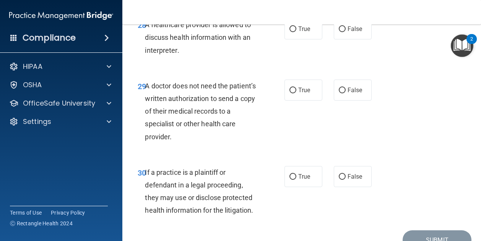
scroll to position [2210, 0]
click at [340, 39] on label "False" at bounding box center [353, 28] width 38 height 21
click at [340, 32] on input "False" at bounding box center [342, 29] width 7 height 6
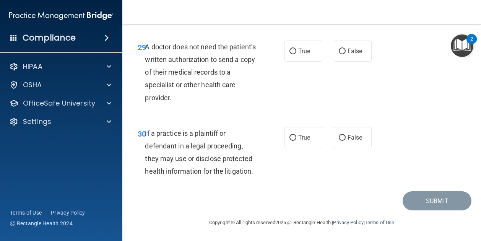
scroll to position [2291, 0]
click at [337, 62] on label "False" at bounding box center [353, 50] width 38 height 21
click at [339, 54] on input "False" at bounding box center [342, 52] width 7 height 6
click at [342, 127] on label "False" at bounding box center [353, 137] width 38 height 21
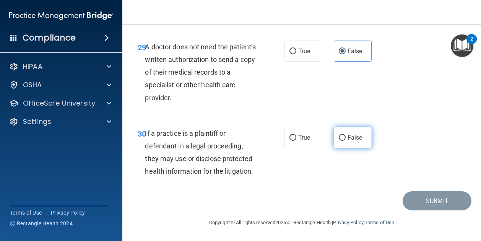
click at [342, 135] on input "False" at bounding box center [342, 138] width 7 height 6
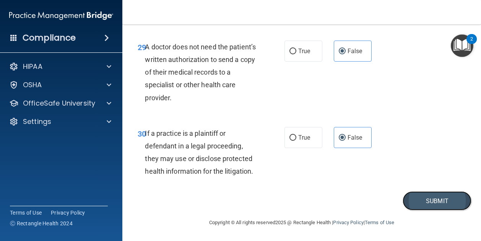
click at [416, 199] on button "Submit" at bounding box center [436, 200] width 69 height 19
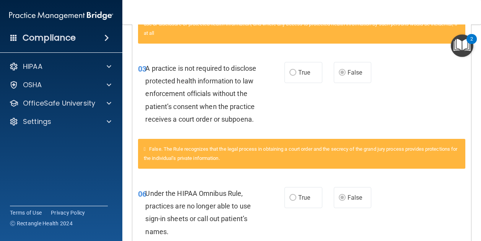
scroll to position [307, 0]
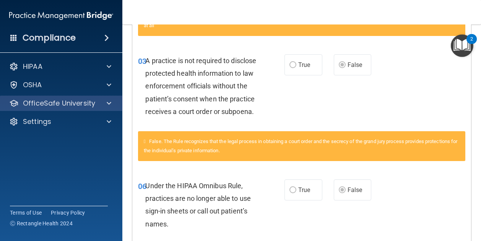
click at [80, 97] on div "OfficeSafe University" at bounding box center [61, 103] width 123 height 15
click at [95, 104] on div "OfficeSafe University" at bounding box center [50, 103] width 95 height 9
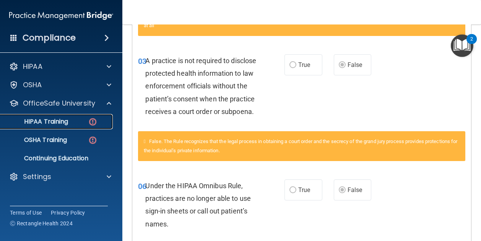
drag, startPoint x: 73, startPoint y: 116, endPoint x: 47, endPoint y: 120, distance: 26.6
click at [47, 120] on p "HIPAA Training" at bounding box center [36, 122] width 63 height 8
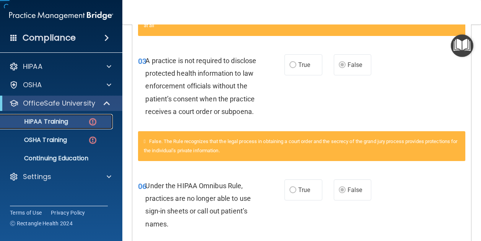
click at [47, 120] on p "HIPAA Training" at bounding box center [36, 122] width 63 height 8
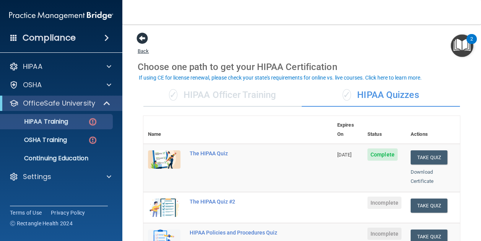
drag, startPoint x: 136, startPoint y: 37, endPoint x: 143, endPoint y: 38, distance: 7.3
click at [143, 38] on main "Back Choose one path to get your HIPAA Certification ✓ HIPAA Officer Training ✓…" at bounding box center [301, 132] width 358 height 216
click at [143, 38] on span at bounding box center [141, 37] width 11 height 11
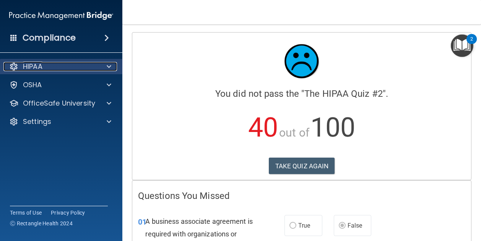
click at [37, 65] on p "HIPAA" at bounding box center [32, 66] width 19 height 9
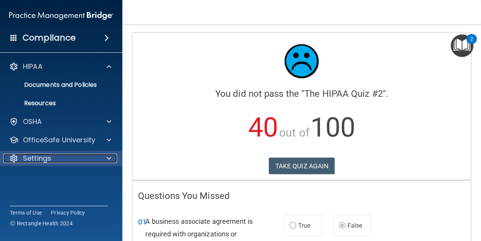
click at [37, 157] on p "Settings" at bounding box center [37, 158] width 28 height 9
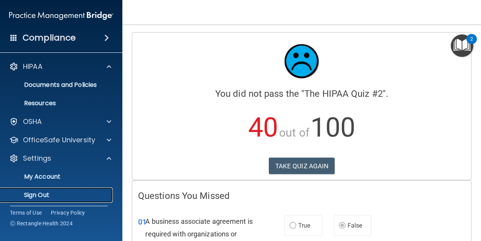
click at [40, 192] on p "Sign Out" at bounding box center [57, 195] width 104 height 8
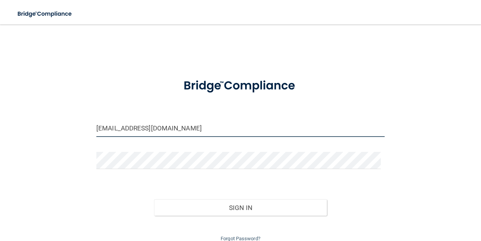
drag, startPoint x: 206, startPoint y: 127, endPoint x: 196, endPoint y: 139, distance: 15.2
click at [196, 139] on div "[EMAIL_ADDRESS][DOMAIN_NAME]" at bounding box center [241, 131] width 300 height 23
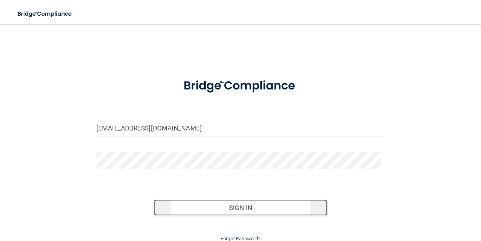
click at [201, 202] on button "Sign In" at bounding box center [240, 207] width 173 height 17
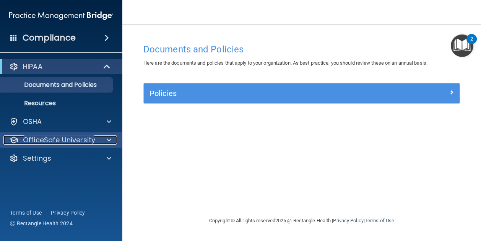
click at [52, 141] on p "OfficeSafe University" at bounding box center [59, 139] width 72 height 9
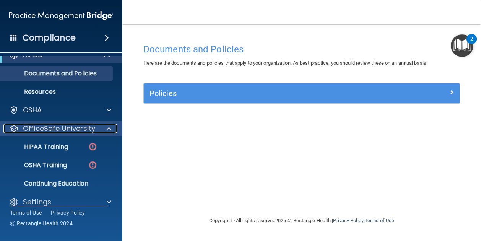
scroll to position [21, 0]
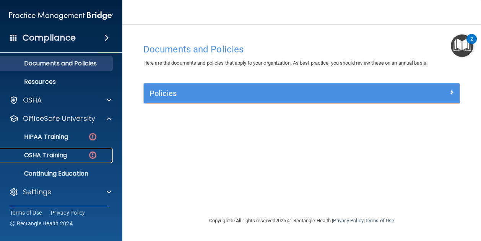
click at [52, 154] on p "OSHA Training" at bounding box center [36, 155] width 62 height 8
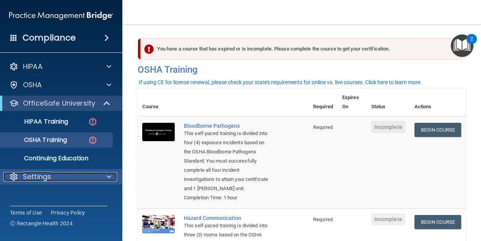
drag, startPoint x: 53, startPoint y: 178, endPoint x: 12, endPoint y: 177, distance: 41.3
click at [12, 177] on div at bounding box center [13, 176] width 9 height 9
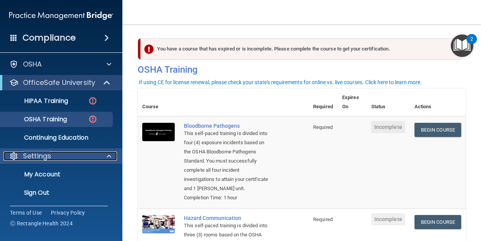
scroll to position [21, 0]
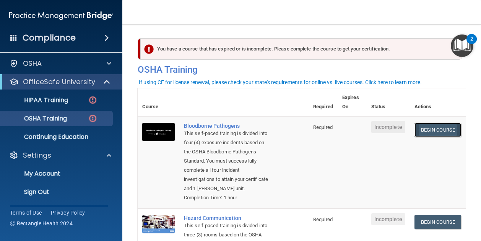
click at [446, 126] on link "Begin Course" at bounding box center [437, 130] width 47 height 14
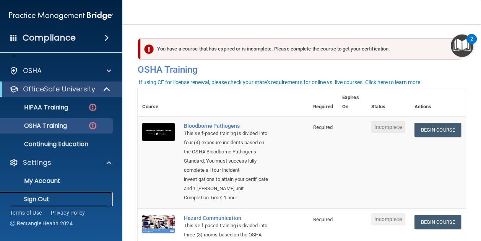
click at [33, 202] on p "Sign Out" at bounding box center [57, 199] width 104 height 8
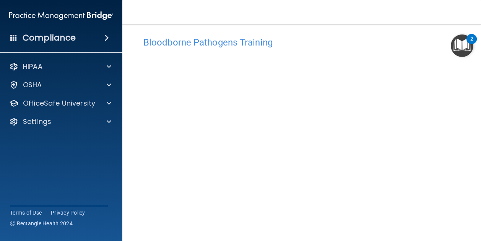
scroll to position [7, 0]
